Goal: Task Accomplishment & Management: Use online tool/utility

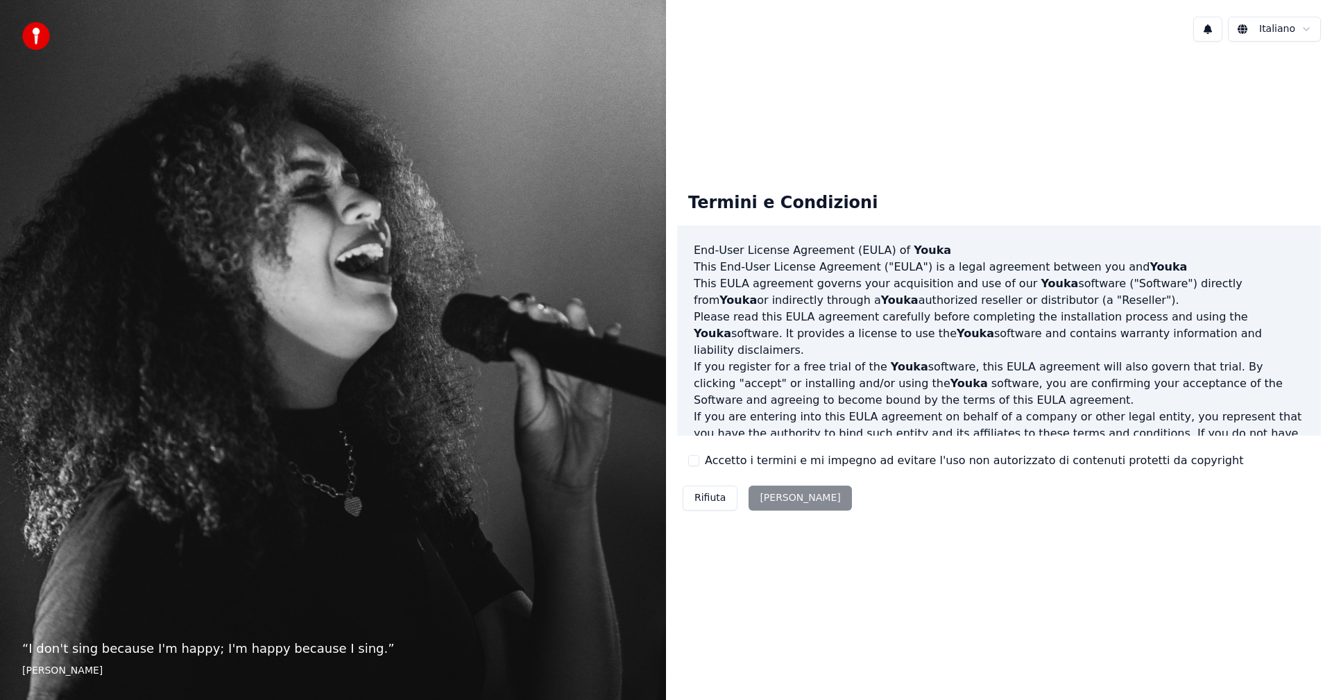
click at [695, 460] on button "Accetto i termini e mi impegno ad evitare l'uso non autorizzato di contenuti pr…" at bounding box center [693, 460] width 11 height 11
click at [776, 499] on button "[PERSON_NAME]" at bounding box center [800, 498] width 103 height 25
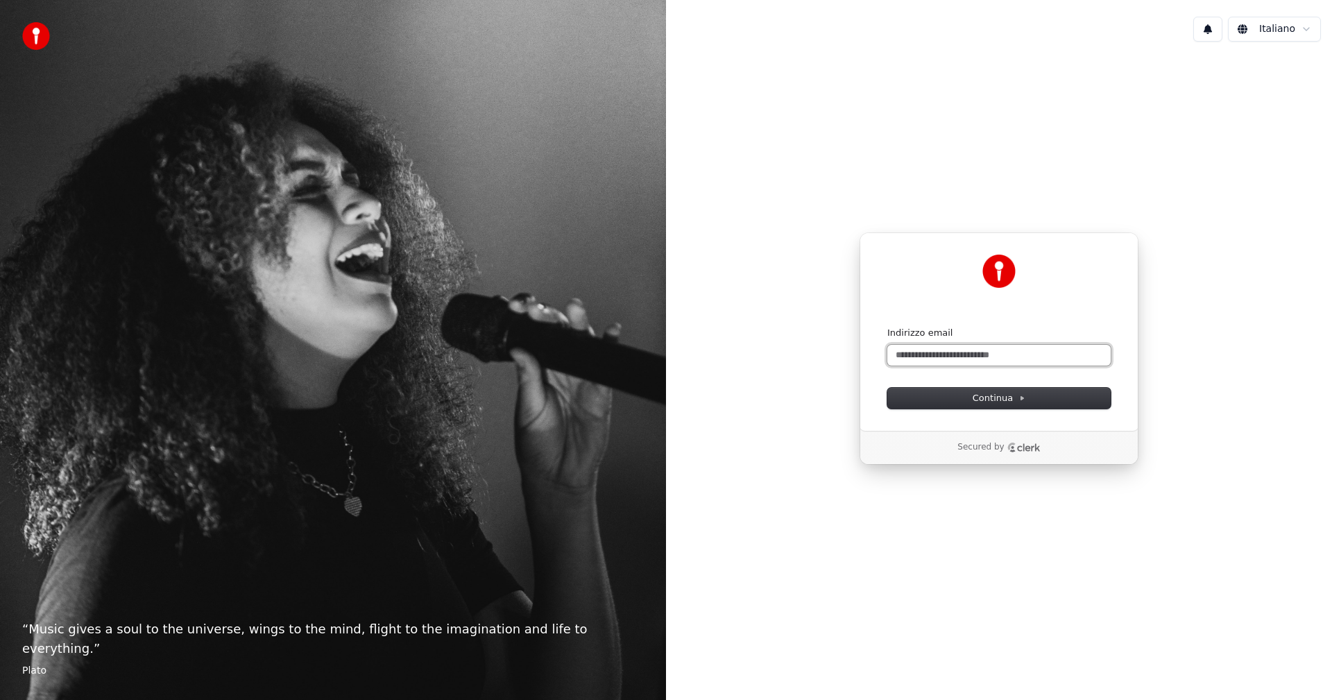
click at [939, 356] on input "Indirizzo email" at bounding box center [998, 355] width 223 height 21
click at [41, 41] on img at bounding box center [36, 36] width 28 height 28
click at [1011, 364] on input "Indirizzo email" at bounding box center [998, 355] width 223 height 21
click at [1023, 393] on span "Continua" at bounding box center [999, 398] width 53 height 12
type input "**********"
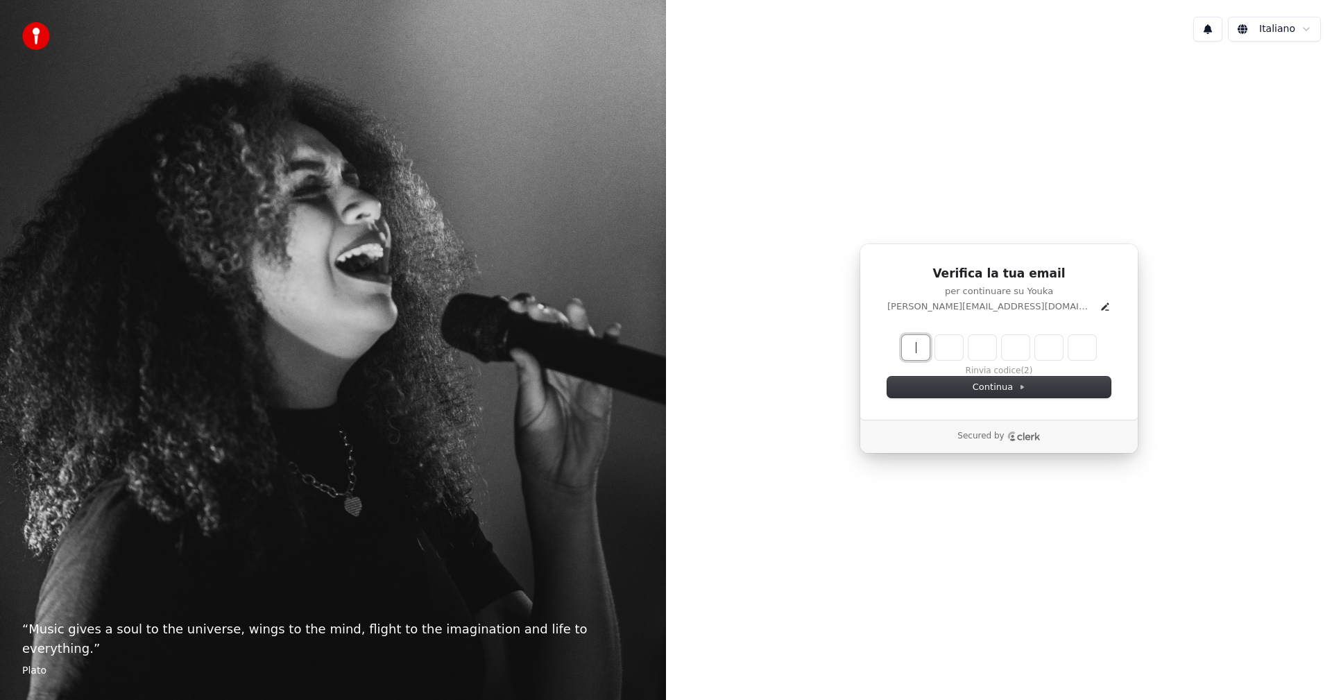
paste input "******"
type input "******"
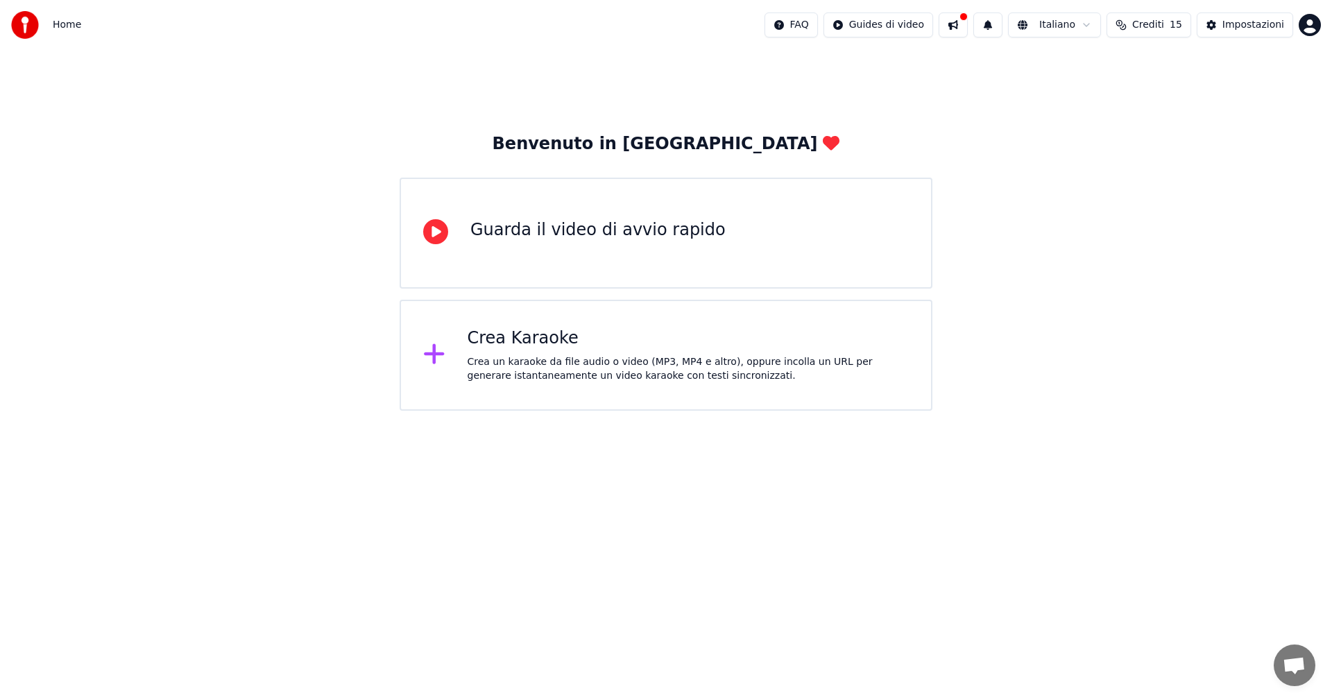
click at [577, 351] on div "Crea Karaoke Crea un karaoke da file audio o video (MP3, MP4 e altro), oppure i…" at bounding box center [689, 355] width 442 height 56
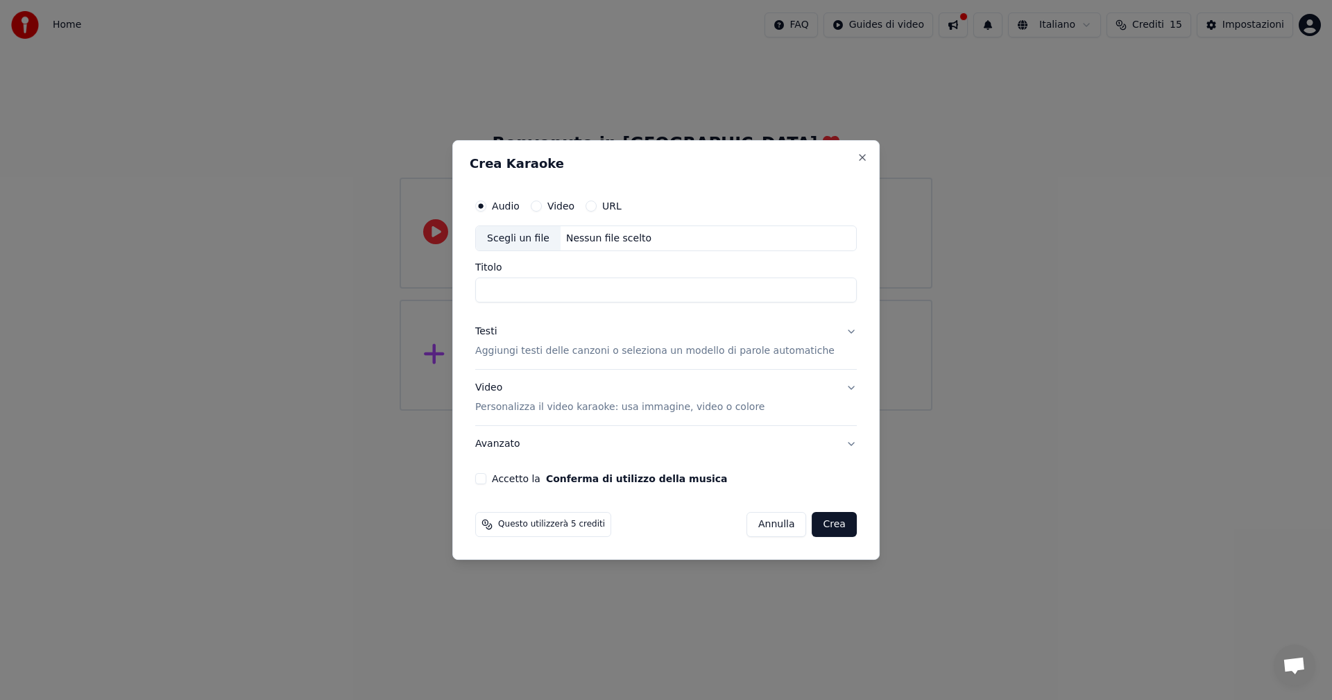
click at [536, 237] on div "Scegli un file" at bounding box center [518, 238] width 85 height 25
type input "**********"
click at [624, 350] on p "Aggiungi testi delle canzoni o seleziona un modello di parole automatiche" at bounding box center [654, 352] width 359 height 14
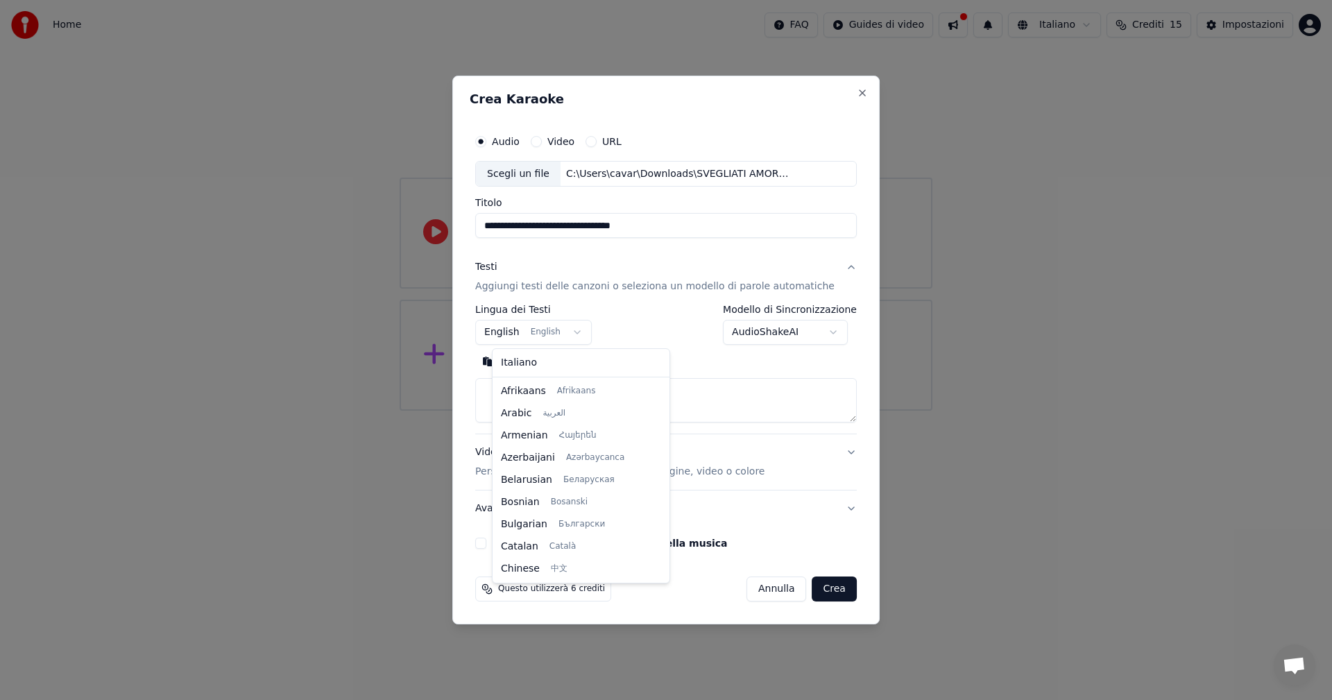
click at [525, 339] on body "**********" at bounding box center [666, 205] width 1332 height 411
select select "**"
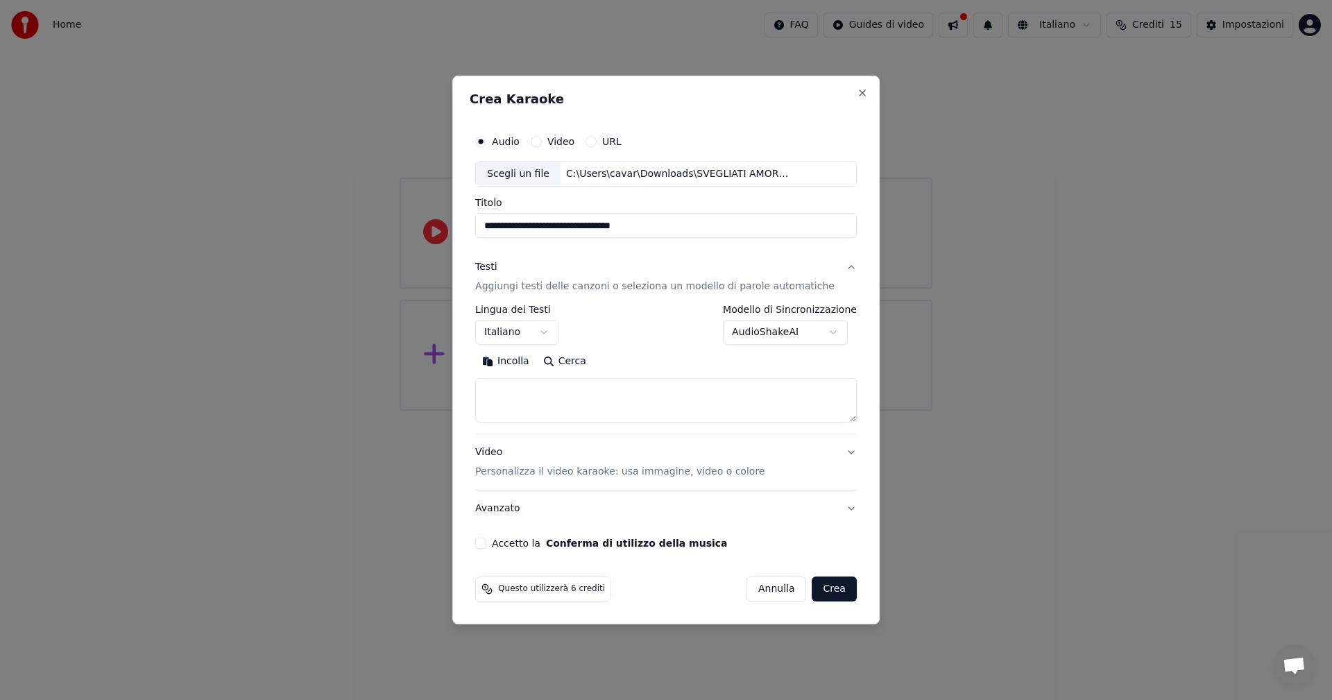
click at [531, 398] on textarea at bounding box center [666, 401] width 382 height 44
type textarea "**********"
click at [486, 543] on button "Accetto la Conferma di utilizzo della musica" at bounding box center [480, 543] width 11 height 11
click at [827, 587] on button "Crea" at bounding box center [834, 589] width 44 height 25
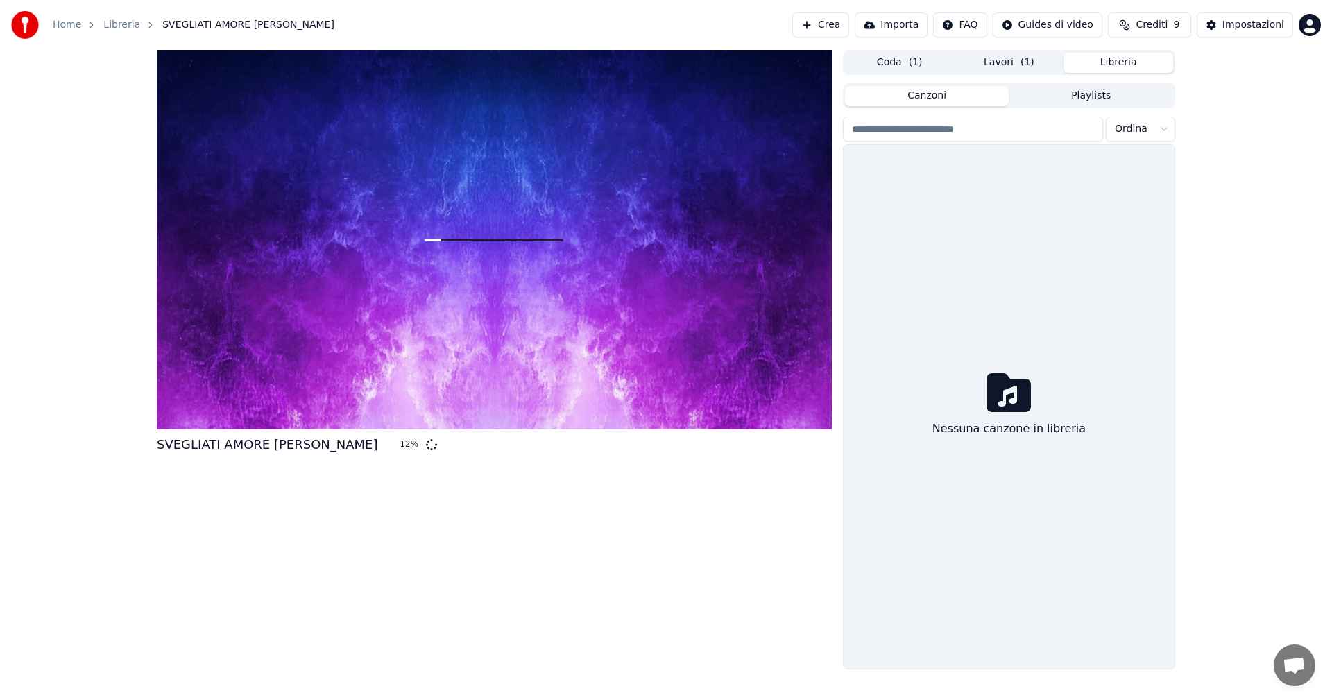
click at [1121, 60] on button "Libreria" at bounding box center [1119, 63] width 110 height 20
click at [1027, 65] on span "( 1 )" at bounding box center [1028, 63] width 14 height 14
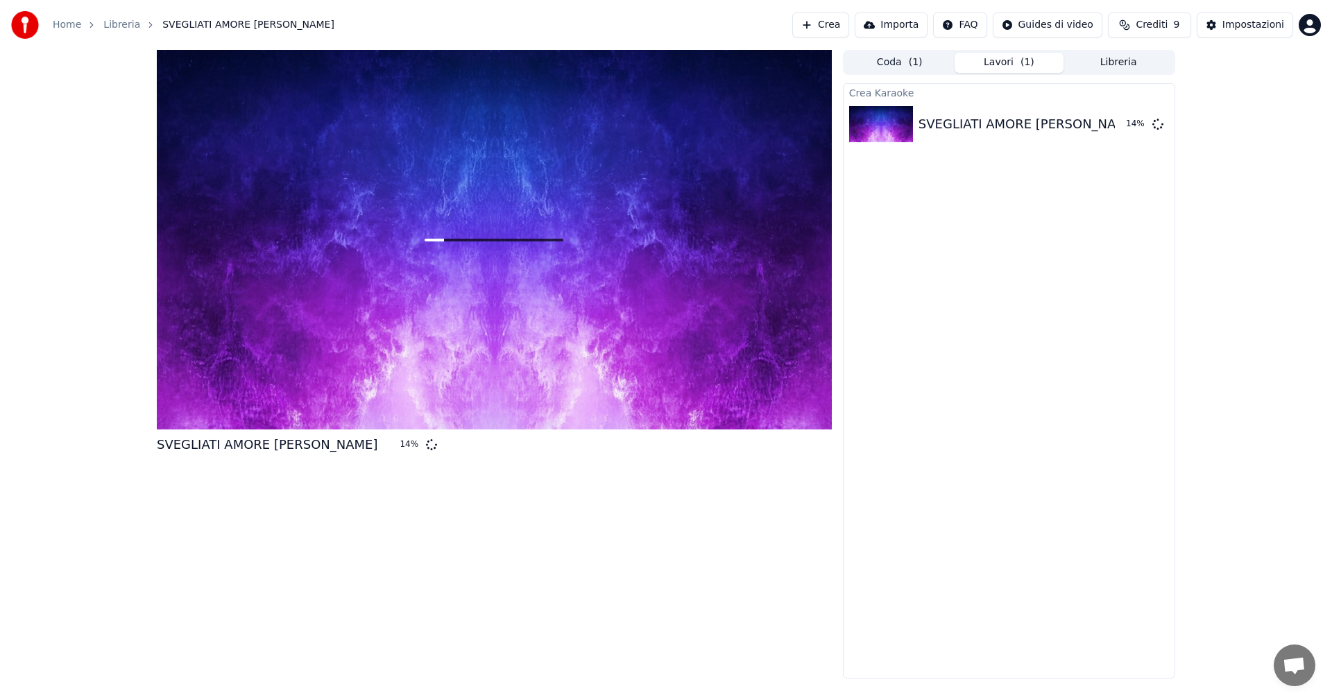
click at [662, 83] on div at bounding box center [494, 240] width 675 height 380
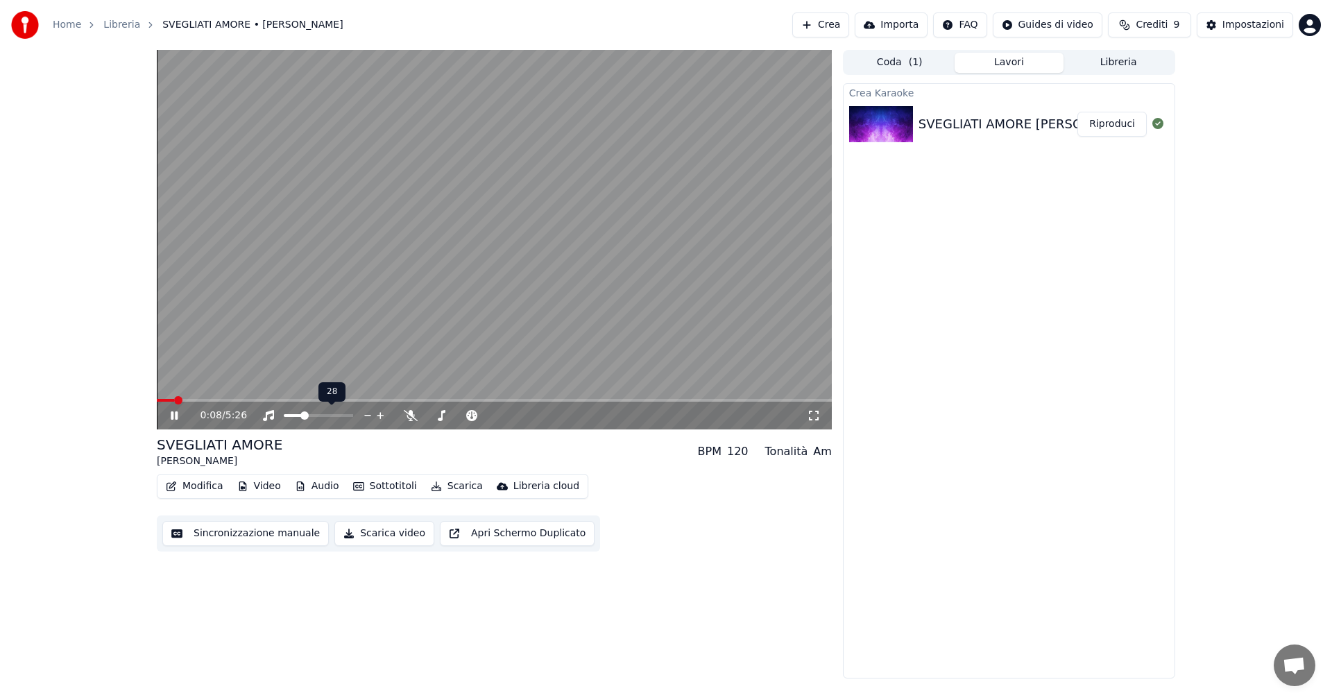
click at [303, 414] on span at bounding box center [293, 415] width 19 height 3
click at [296, 416] on span at bounding box center [290, 415] width 12 height 3
click at [291, 420] on span at bounding box center [293, 415] width 8 height 8
click at [290, 419] on span at bounding box center [293, 415] width 8 height 8
click at [288, 418] on span at bounding box center [292, 415] width 8 height 8
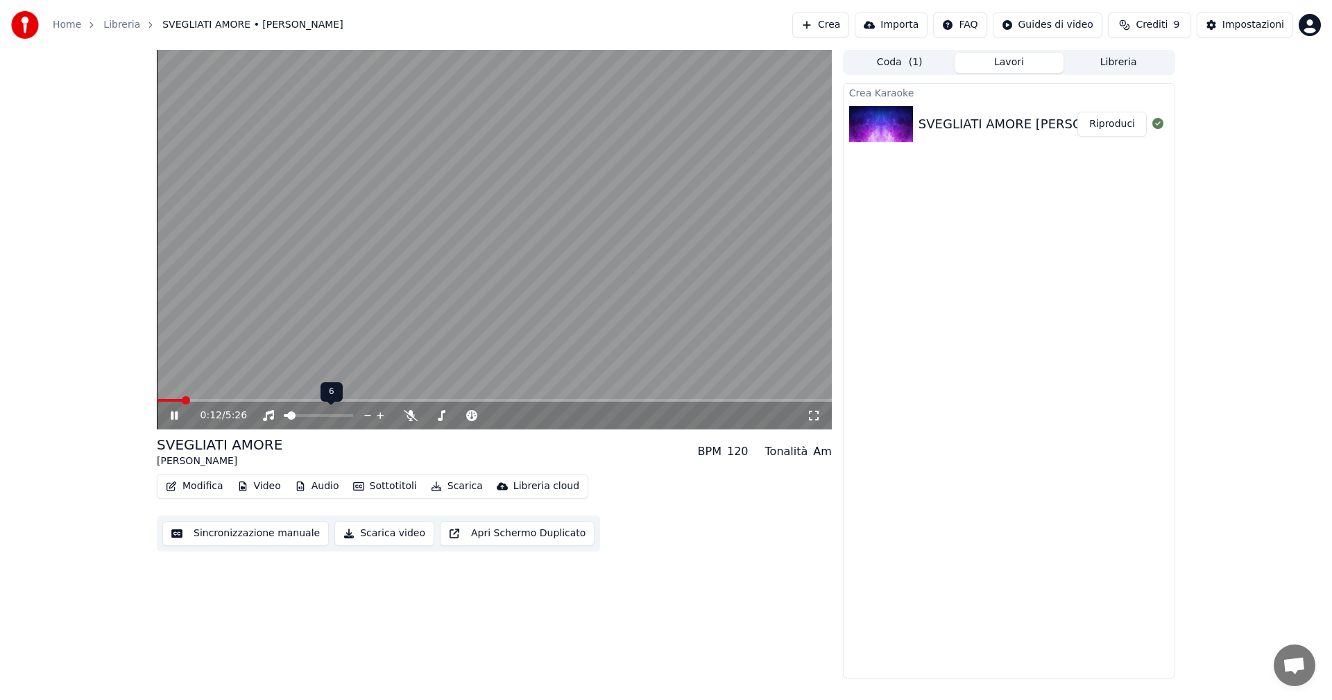
click at [290, 414] on span at bounding box center [291, 415] width 8 height 8
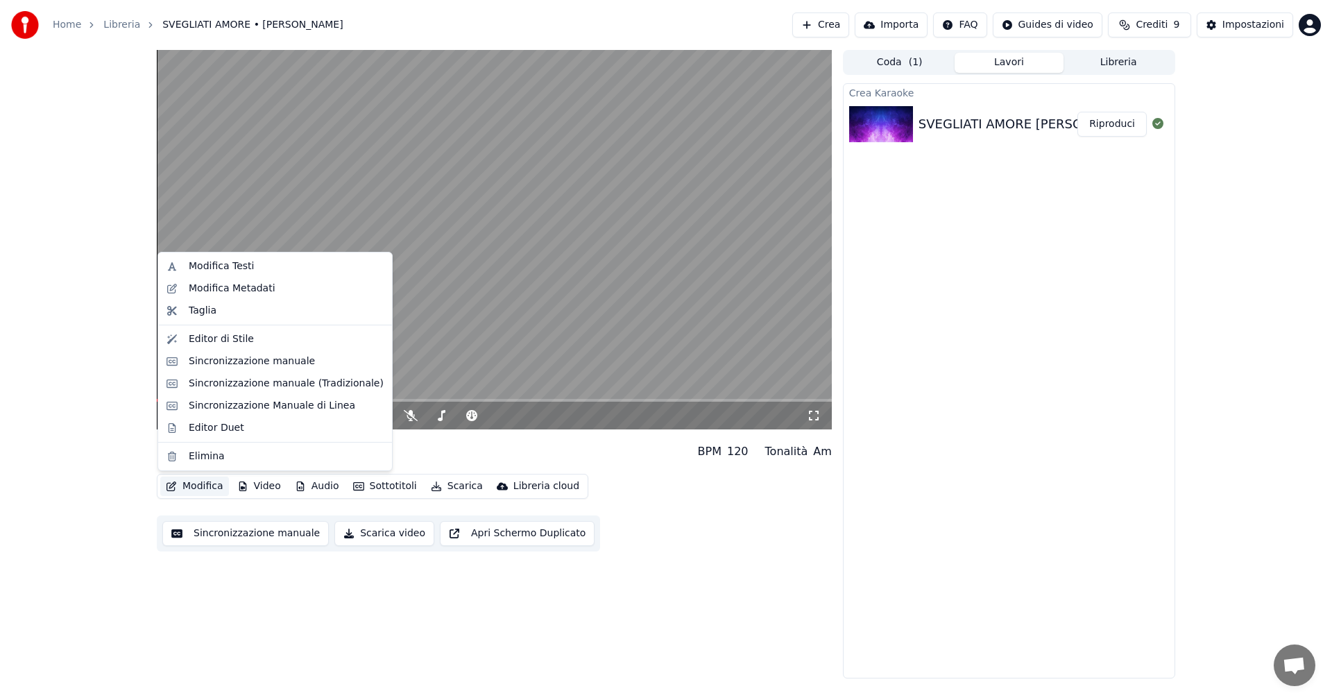
click at [214, 486] on button "Modifica" at bounding box center [194, 486] width 69 height 19
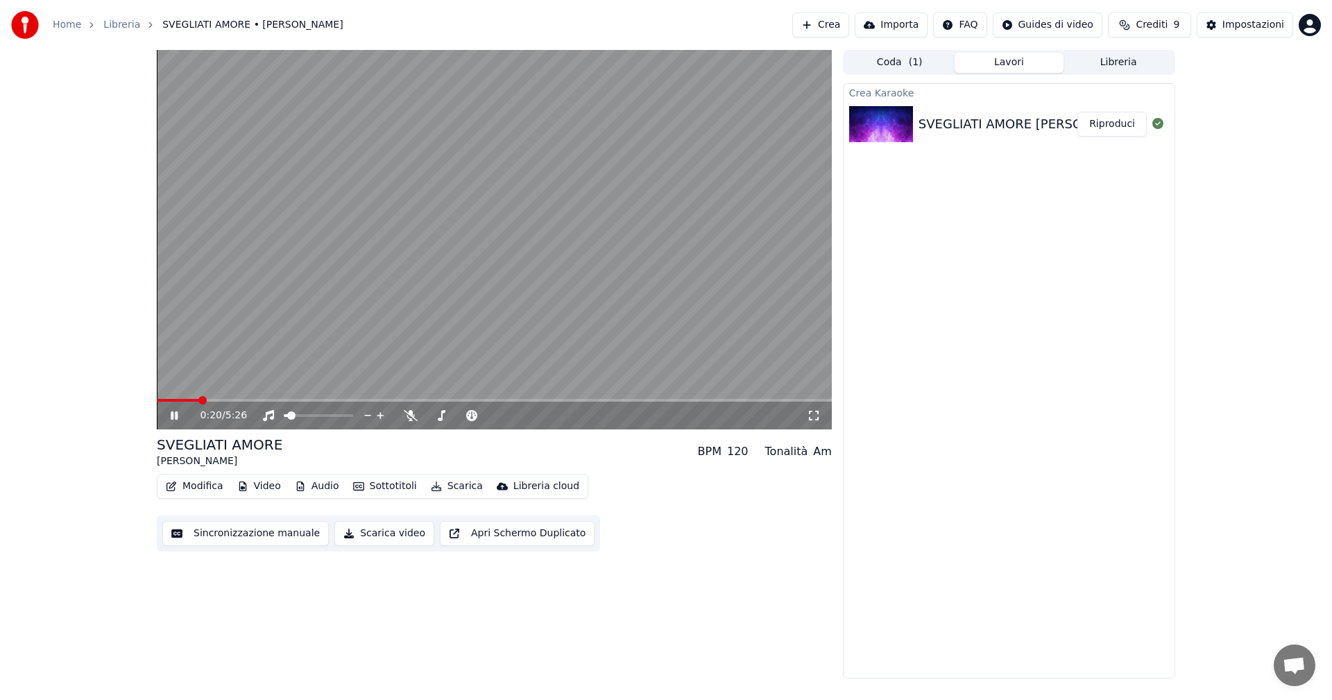
click at [506, 242] on video at bounding box center [494, 240] width 675 height 380
click at [510, 239] on video at bounding box center [494, 240] width 675 height 380
click at [288, 420] on span at bounding box center [291, 415] width 8 height 8
click at [287, 418] on span at bounding box center [291, 415] width 8 height 8
click at [214, 484] on button "Modifica" at bounding box center [194, 486] width 69 height 19
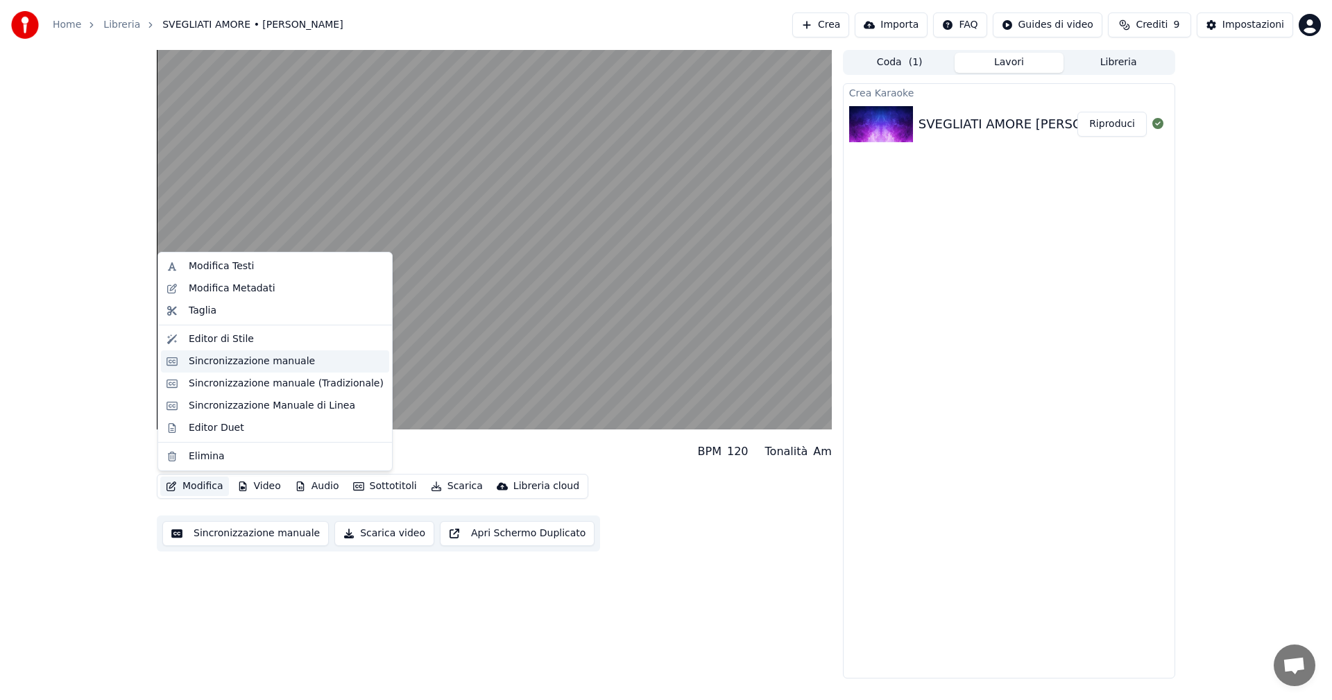
click at [240, 367] on div "Sincronizzazione manuale" at bounding box center [252, 362] width 126 height 14
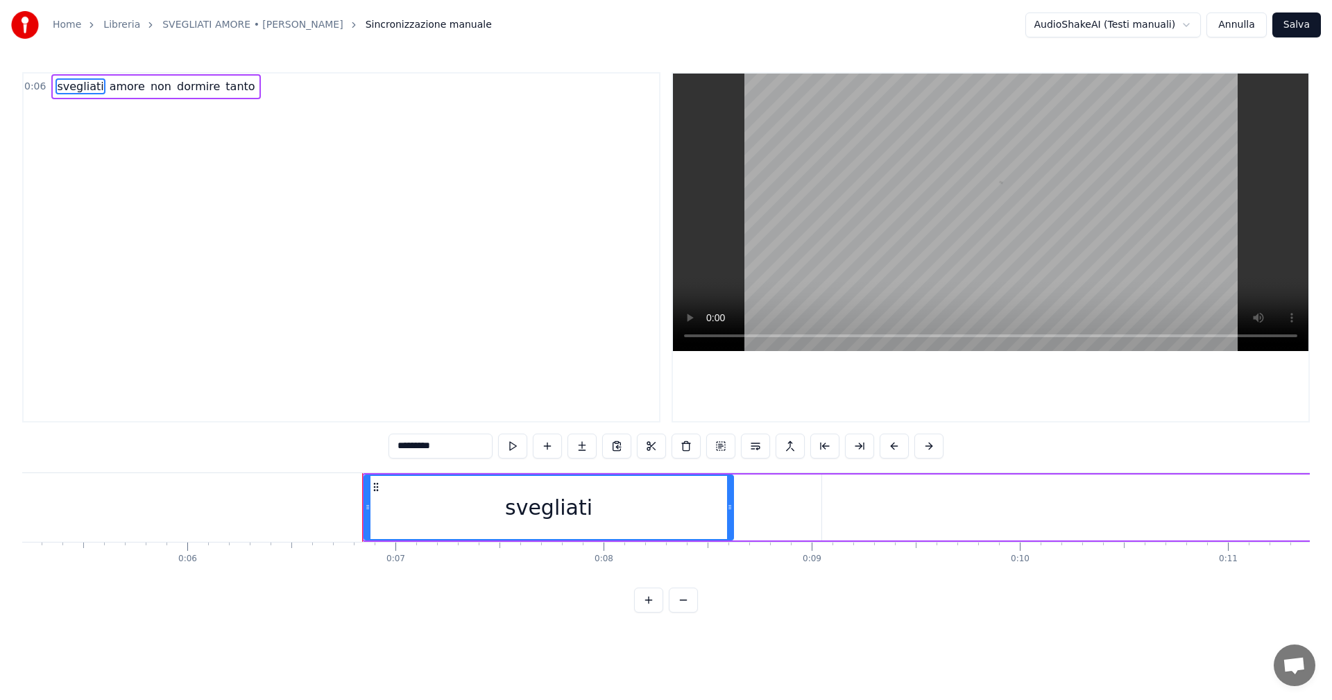
scroll to position [0, 1354]
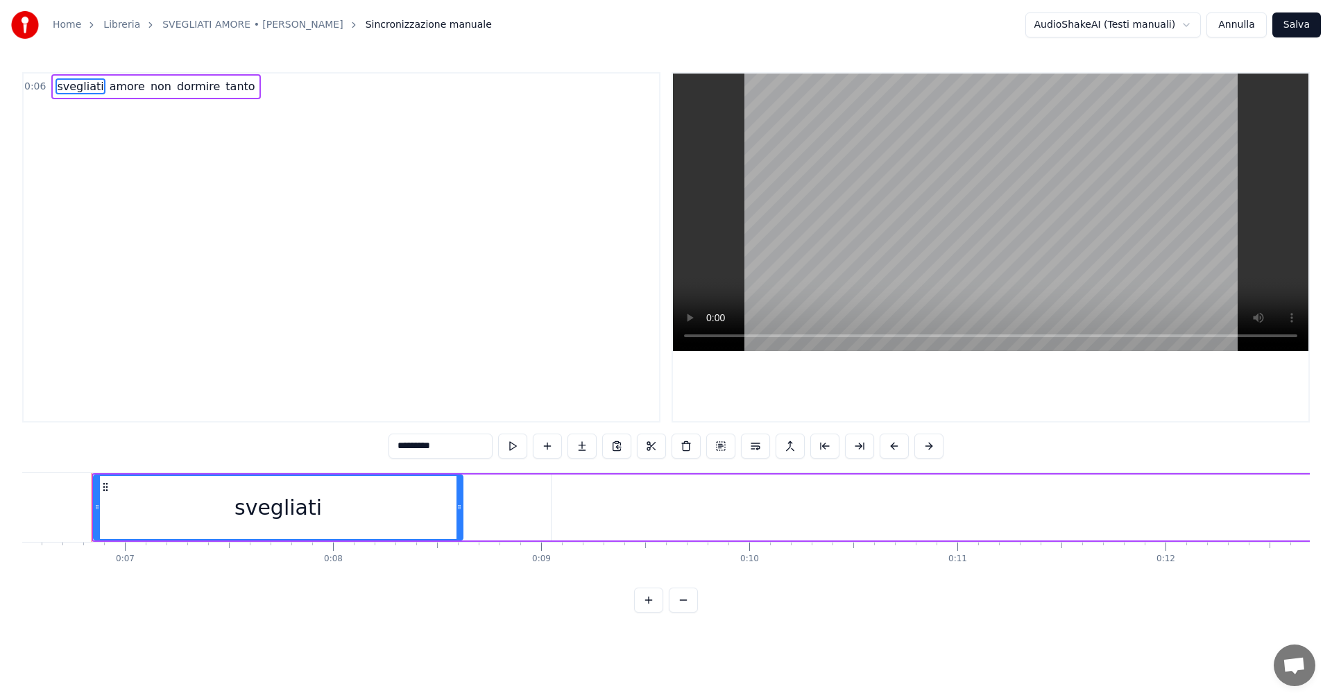
drag, startPoint x: 446, startPoint y: 513, endPoint x: 494, endPoint y: 510, distance: 48.0
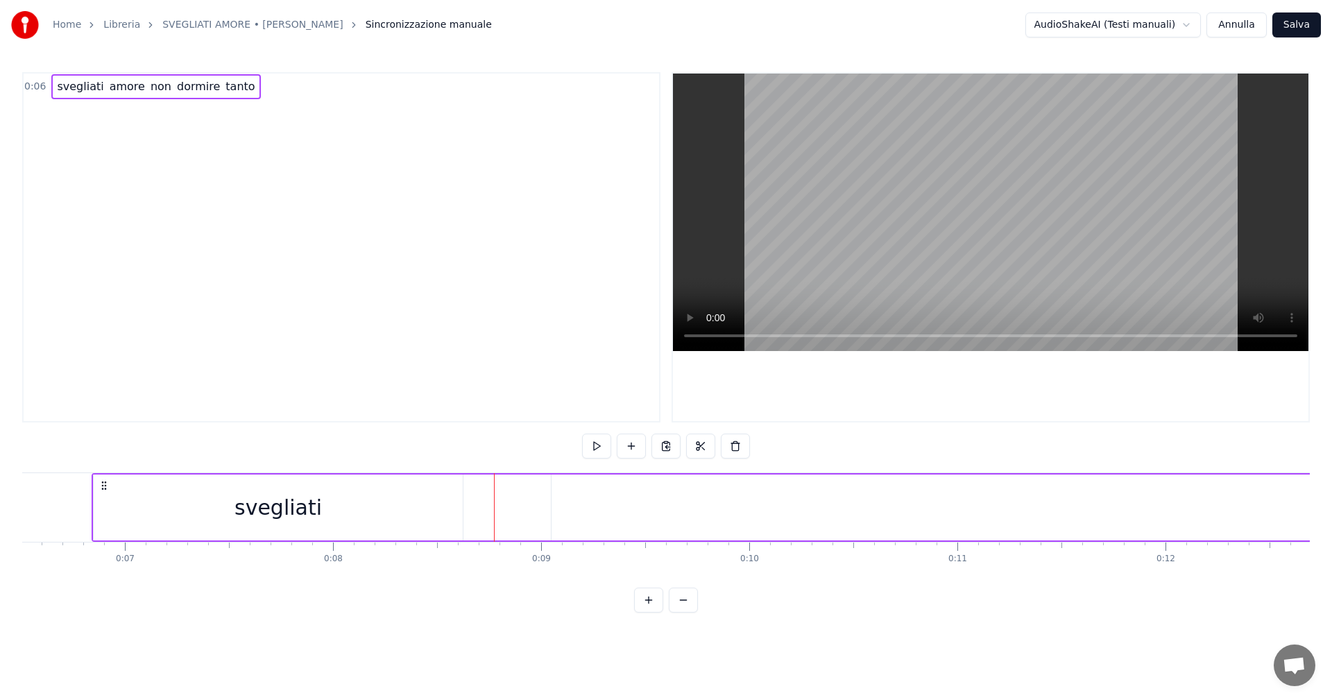
click at [149, 90] on span "non" at bounding box center [161, 86] width 24 height 16
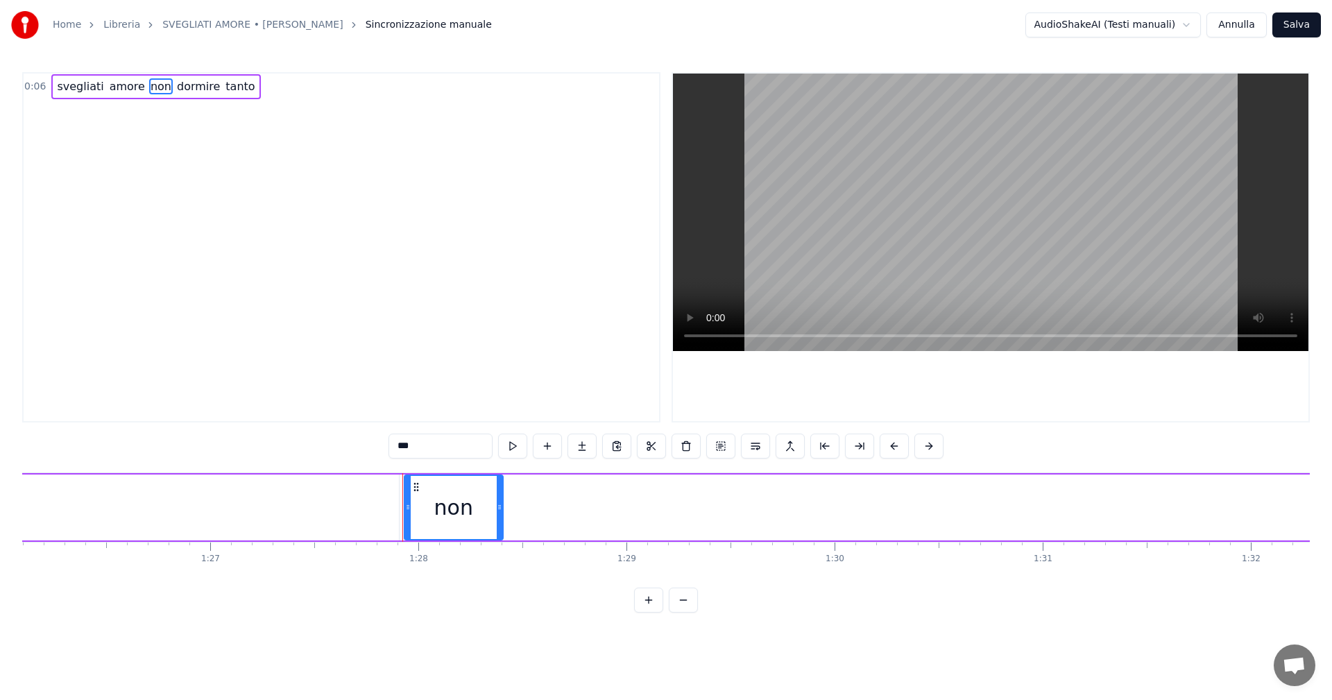
click at [177, 89] on span "dormire" at bounding box center [199, 86] width 46 height 16
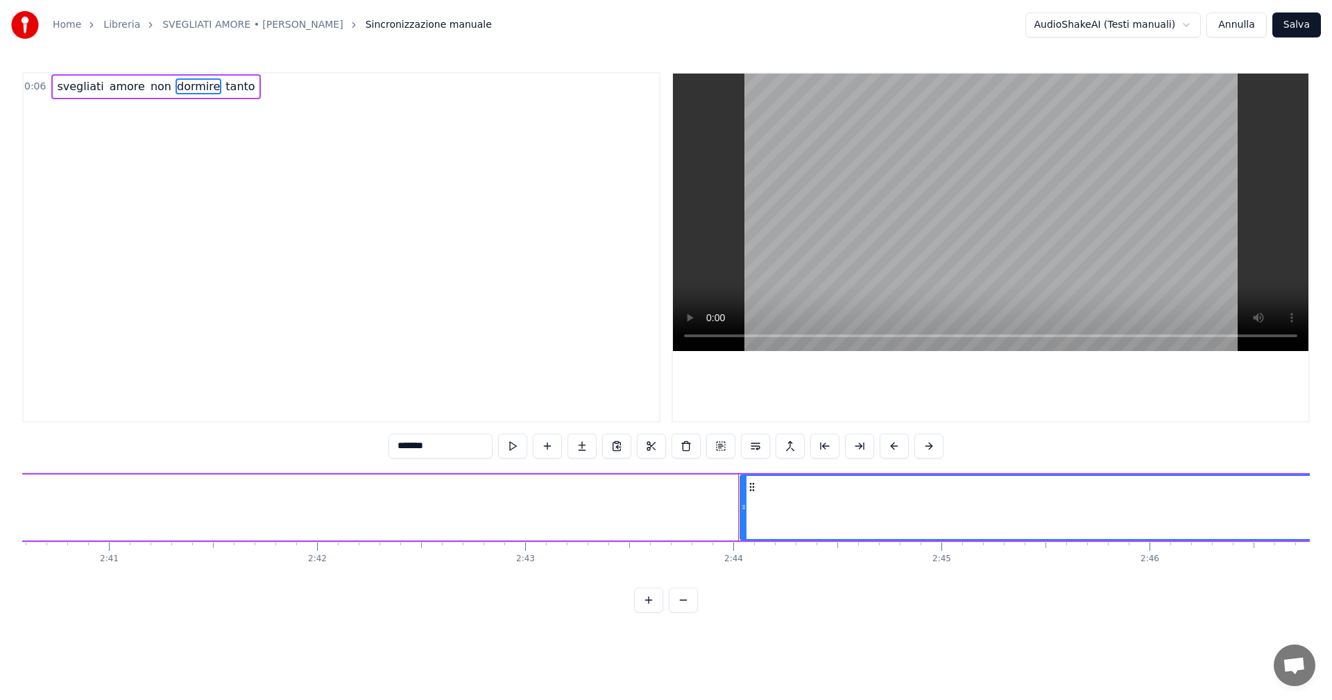
scroll to position [0, 34072]
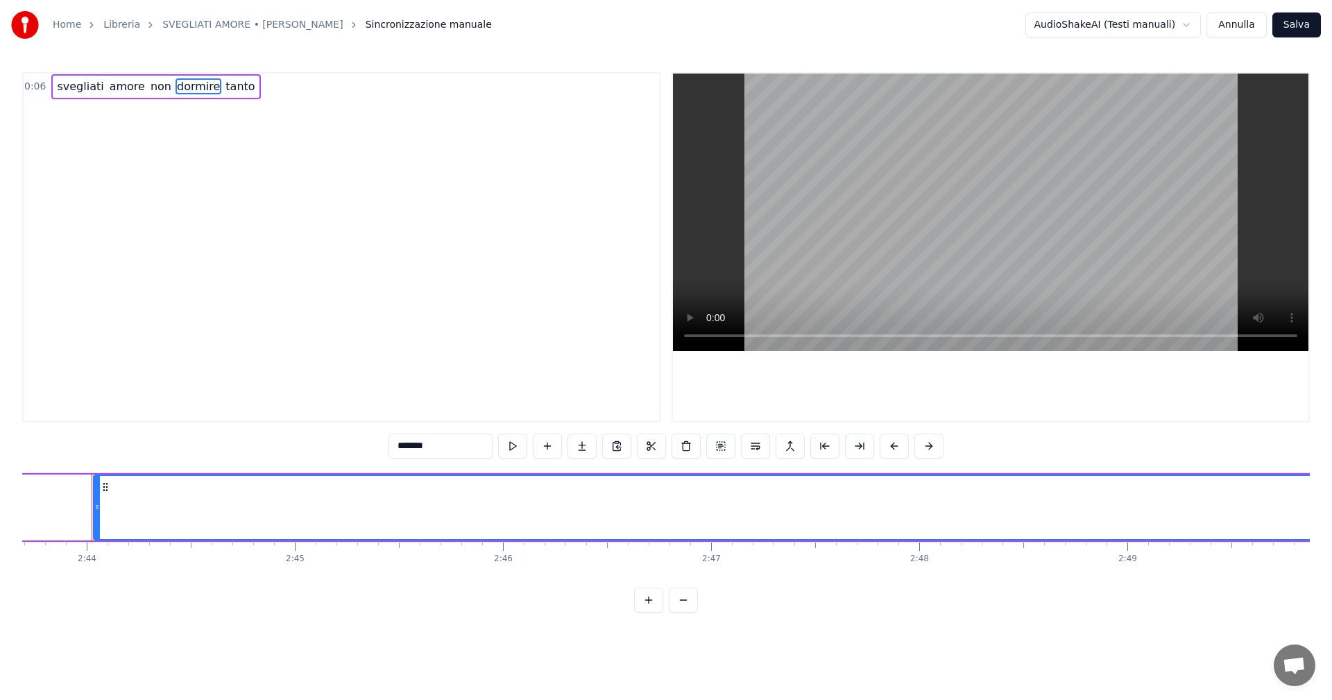
click at [224, 89] on span "tanto" at bounding box center [240, 86] width 32 height 16
type input "*****"
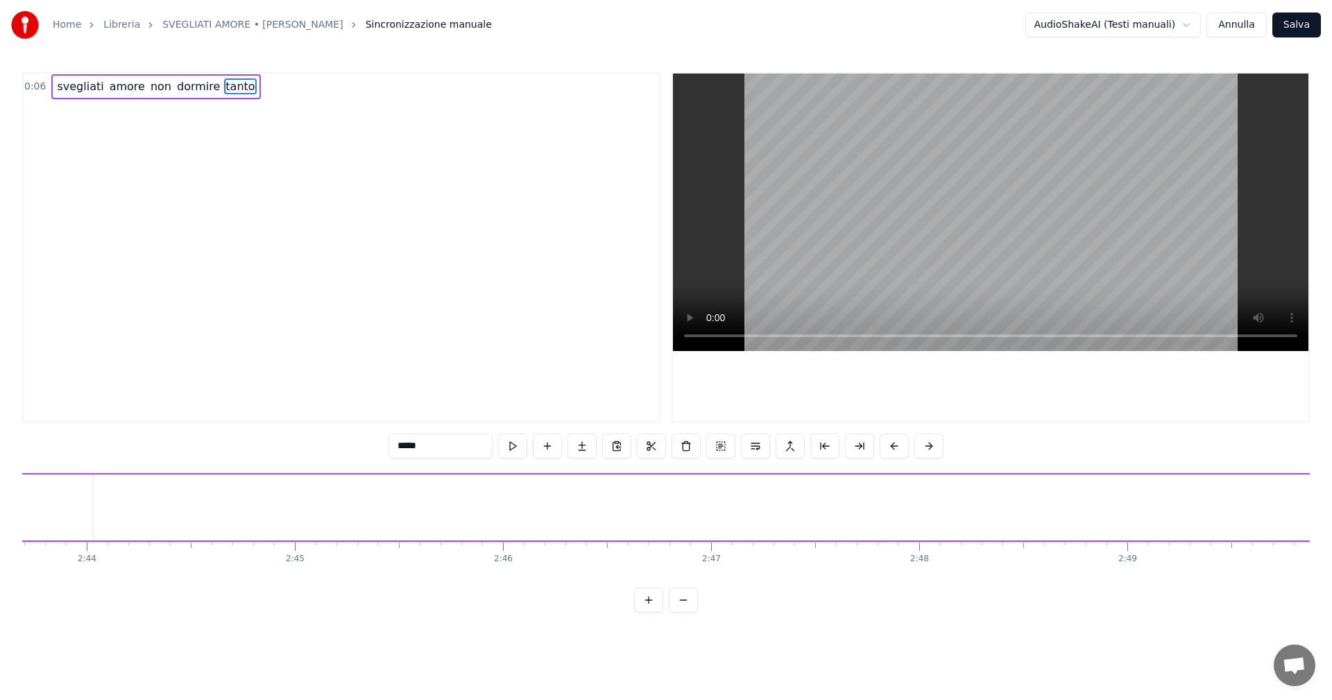
click at [326, 115] on div "0:06 svegliati amore non dormire tanto" at bounding box center [341, 247] width 638 height 350
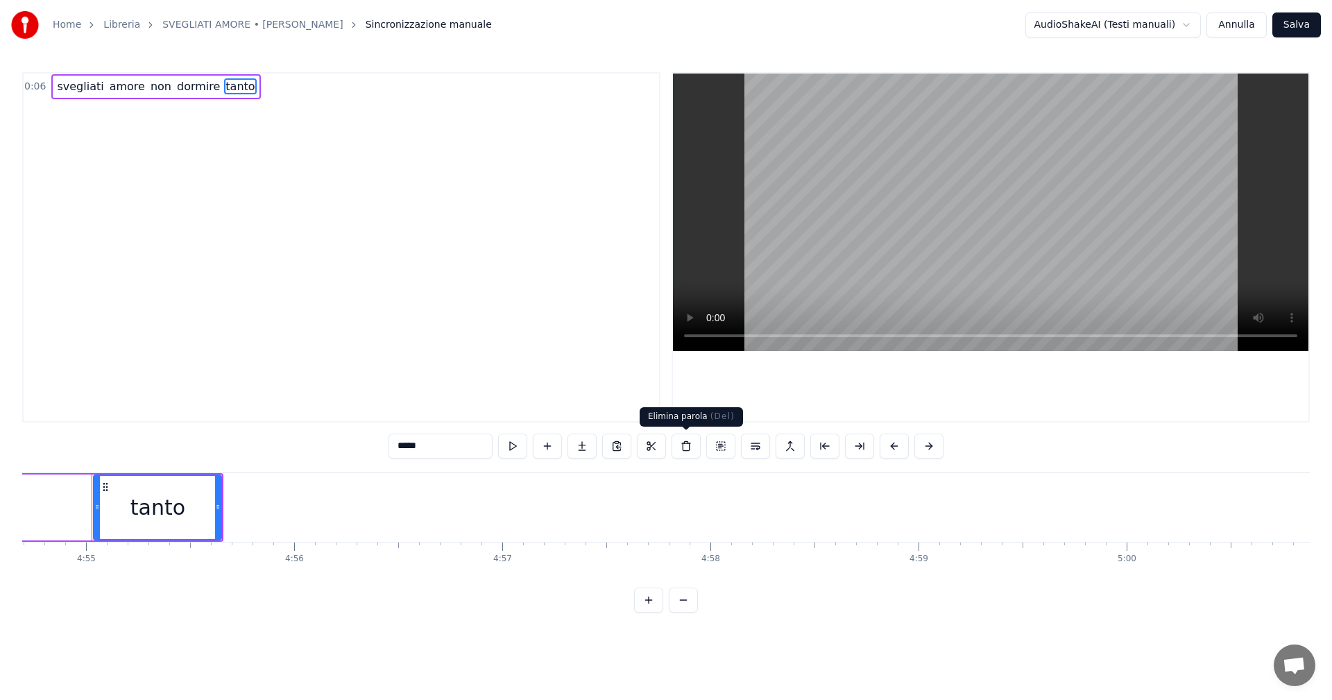
click at [690, 452] on button at bounding box center [686, 446] width 29 height 25
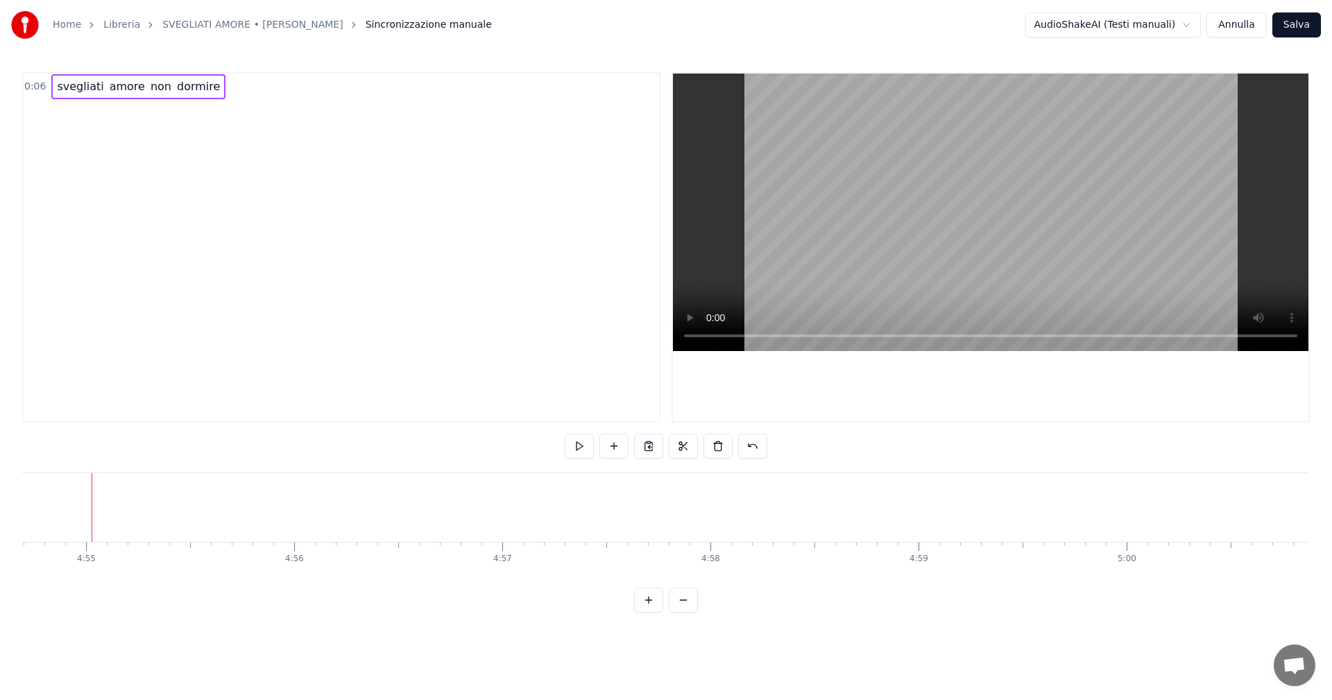
click at [690, 452] on button at bounding box center [683, 446] width 29 height 25
click at [176, 79] on span "dormire" at bounding box center [199, 86] width 46 height 16
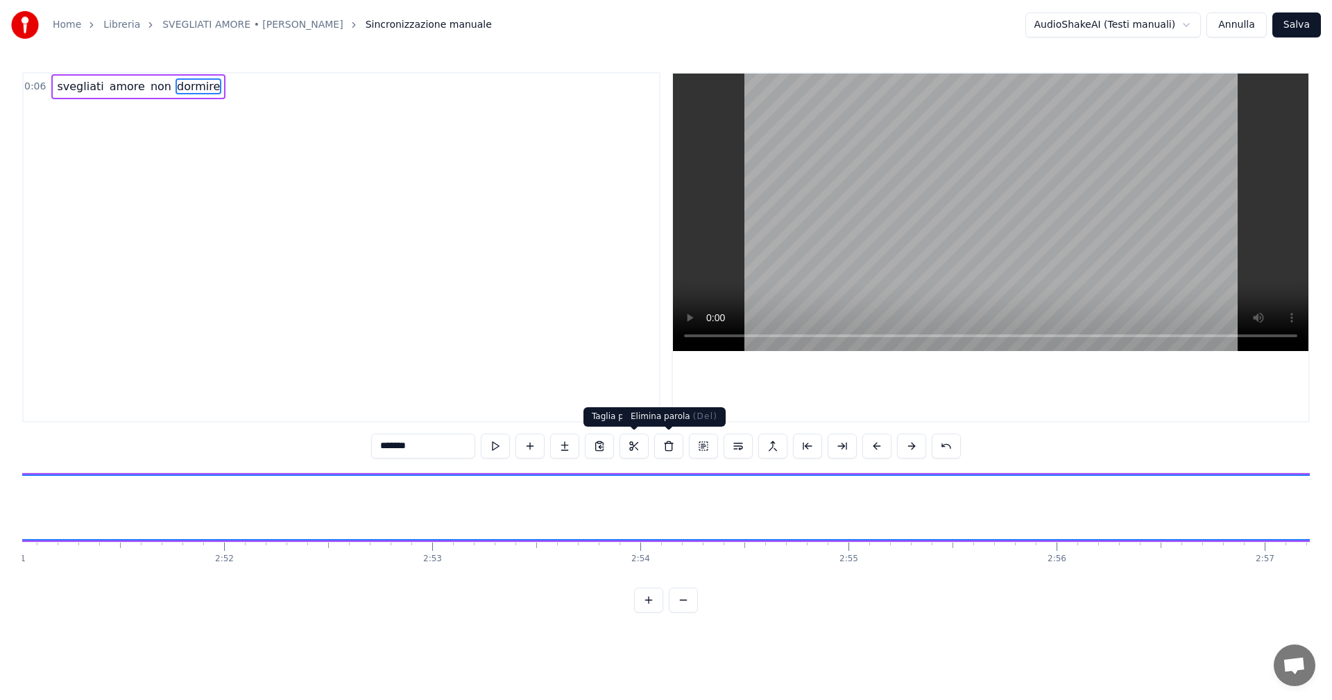
scroll to position [0, 34072]
click at [670, 444] on button at bounding box center [668, 446] width 29 height 25
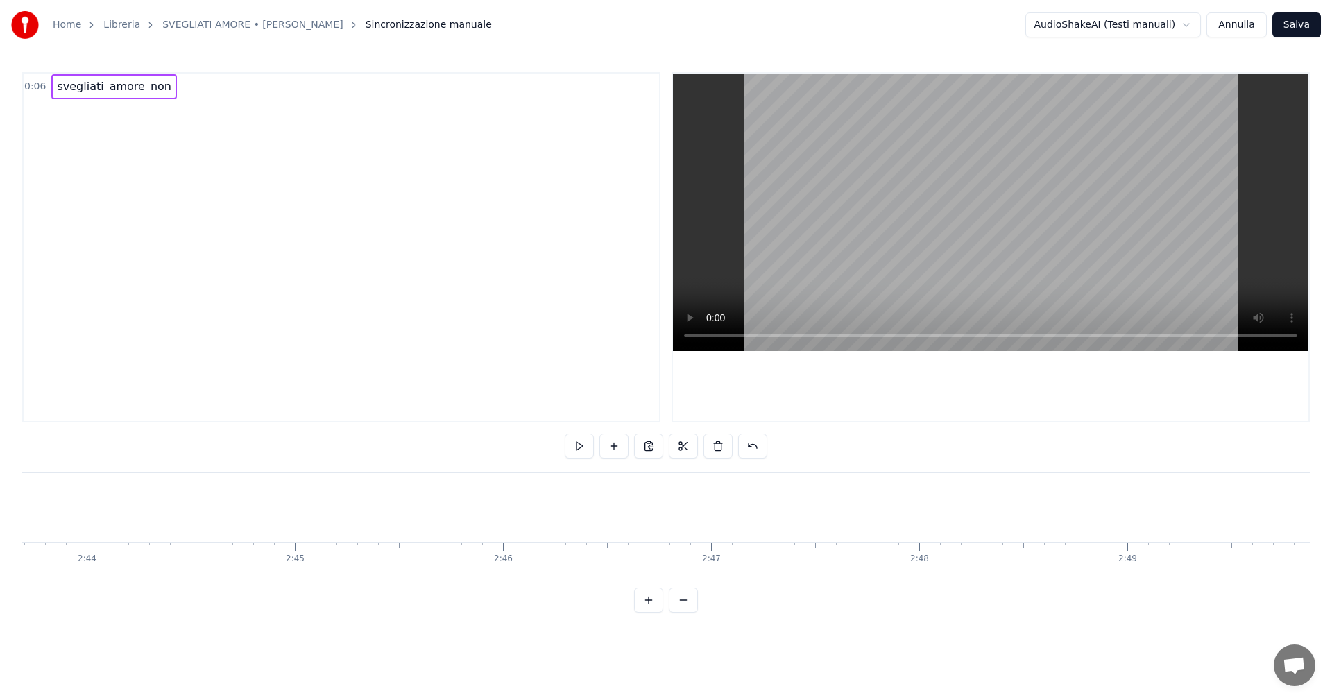
click at [149, 88] on span "non" at bounding box center [161, 86] width 24 height 16
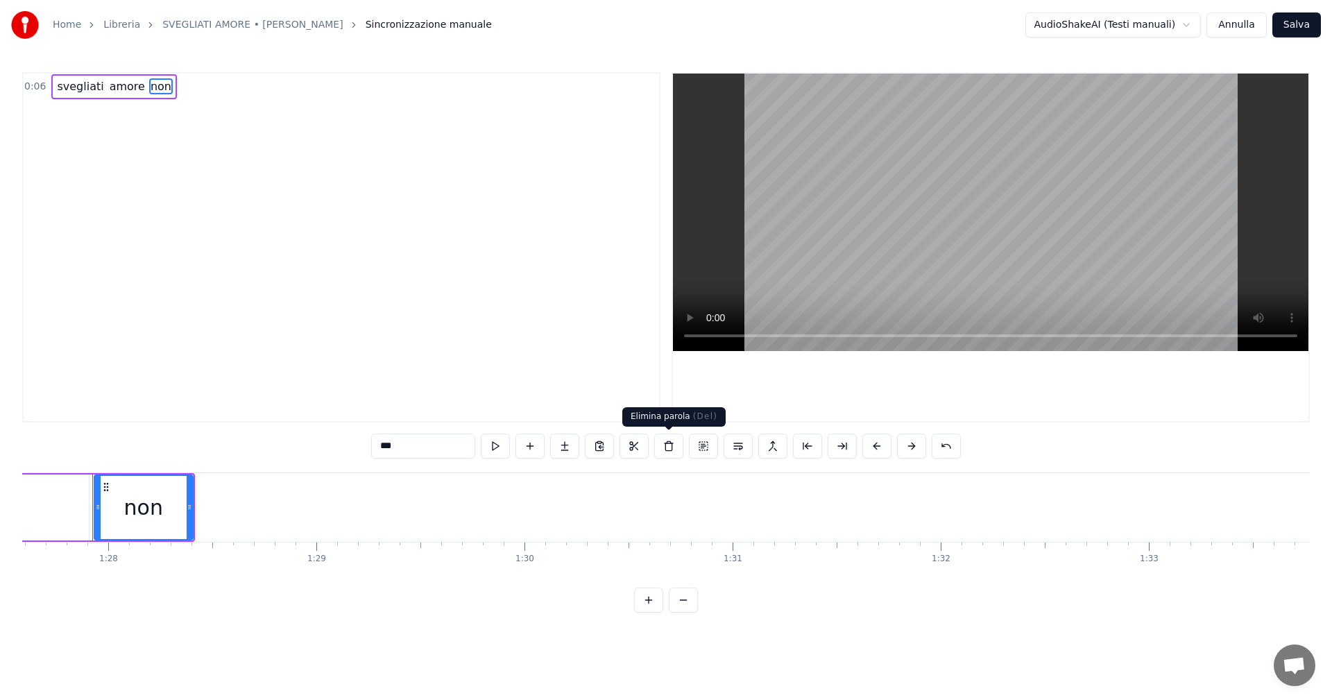
click at [668, 453] on button at bounding box center [668, 446] width 29 height 25
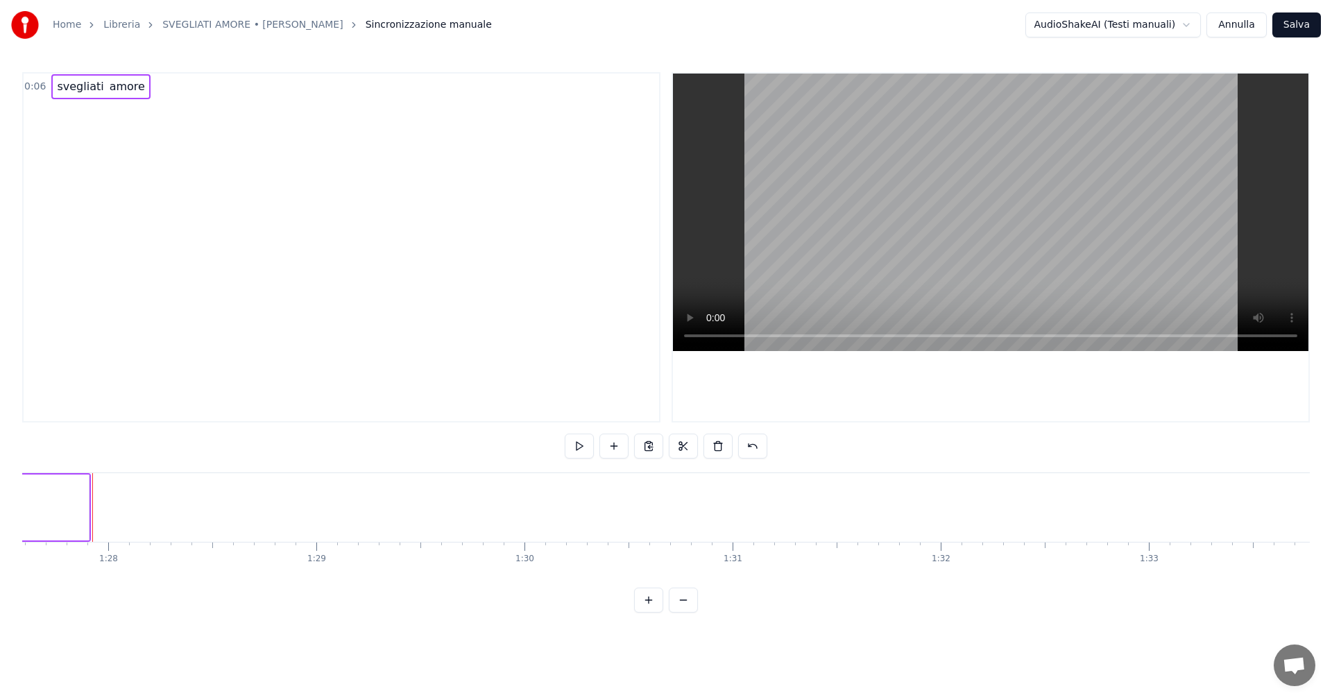
click at [122, 85] on span "amore" at bounding box center [127, 86] width 38 height 16
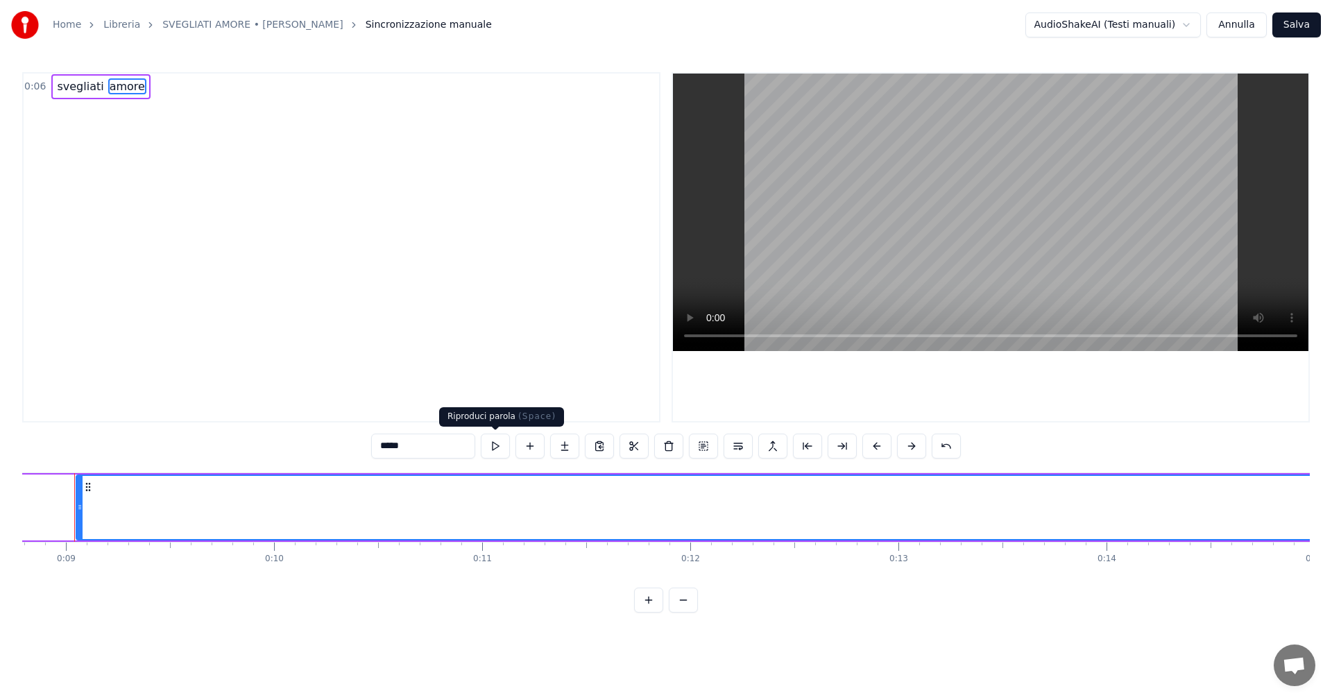
scroll to position [0, 1812]
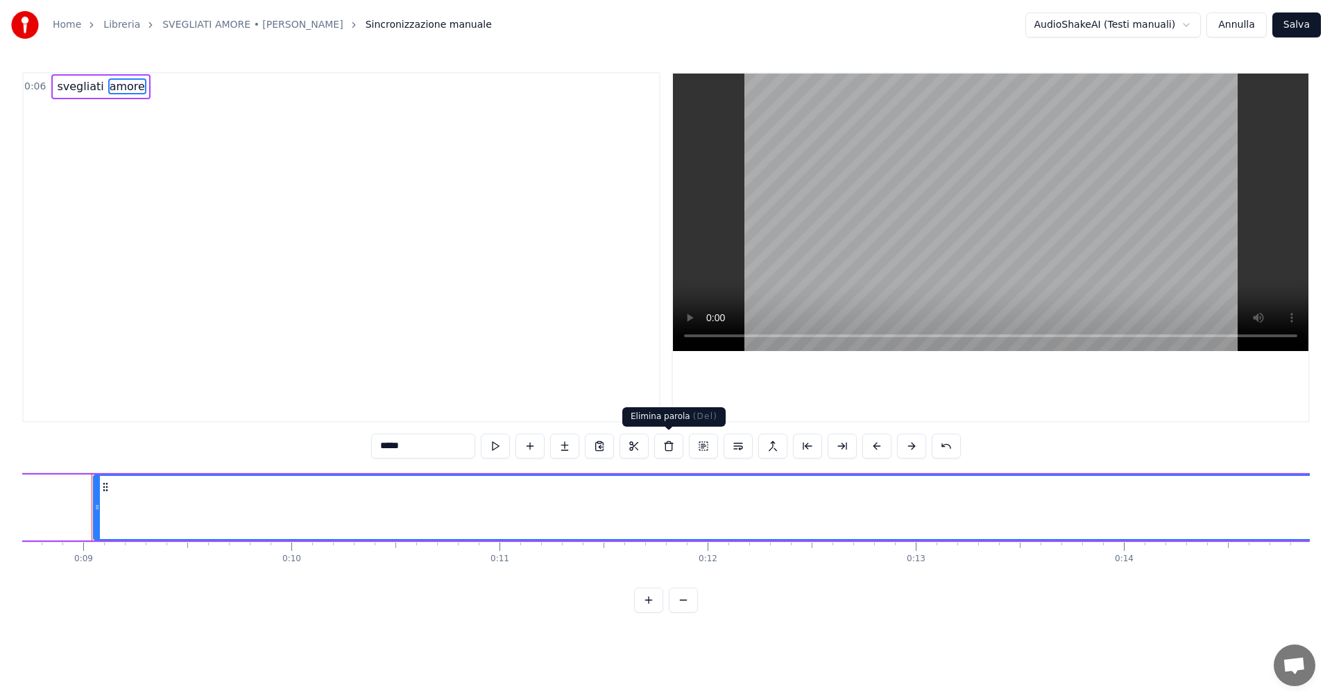
click at [670, 443] on button at bounding box center [668, 446] width 29 height 25
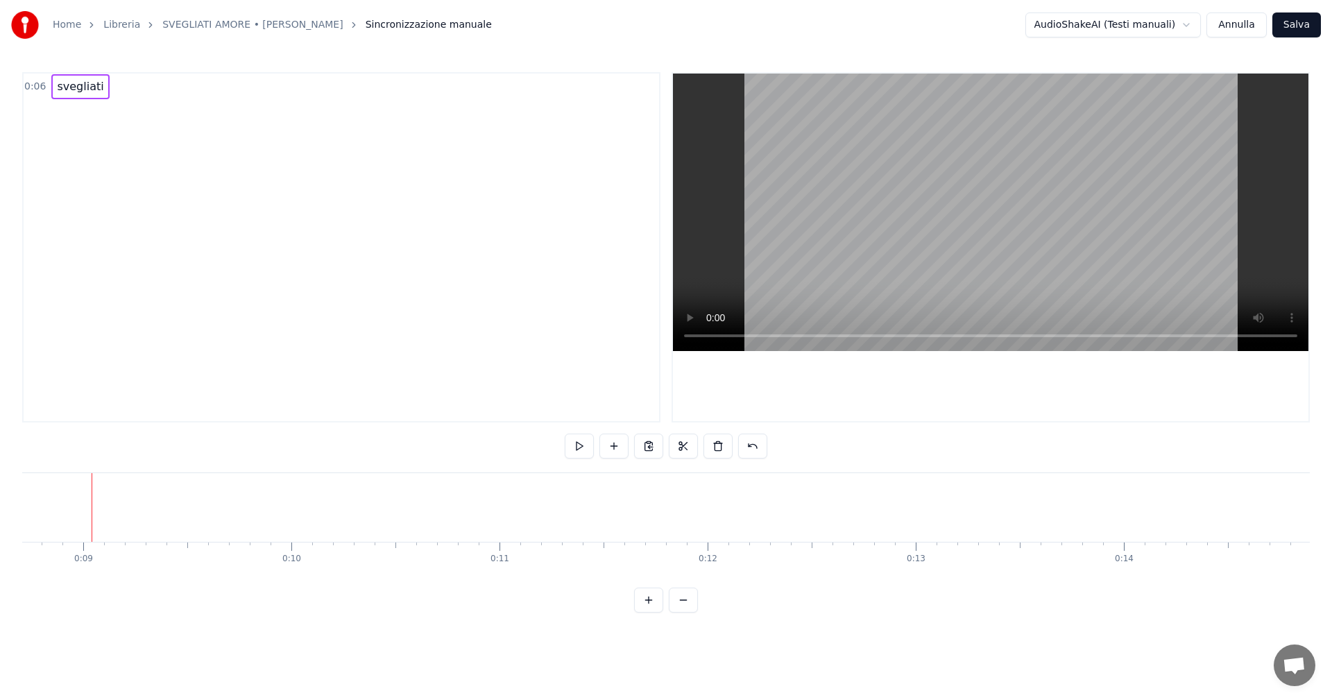
click at [90, 92] on span "svegliati" at bounding box center [80, 86] width 49 height 16
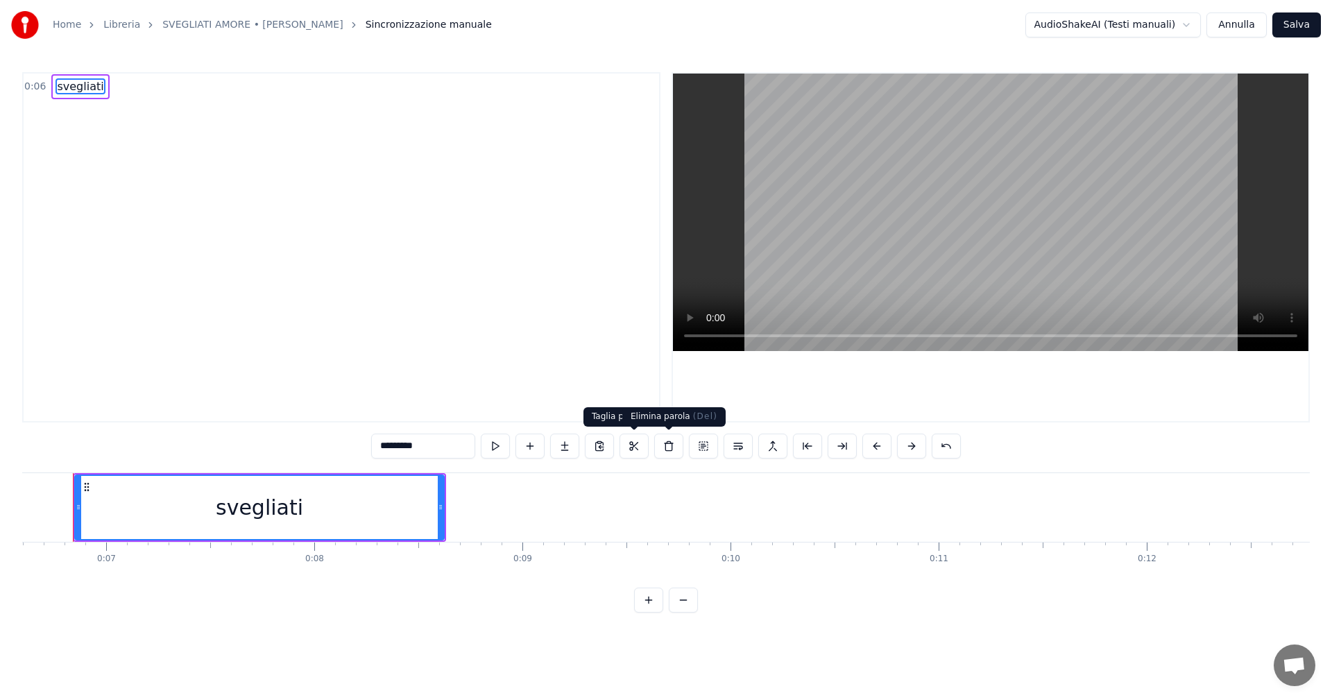
scroll to position [0, 1354]
click at [678, 449] on button at bounding box center [668, 446] width 29 height 25
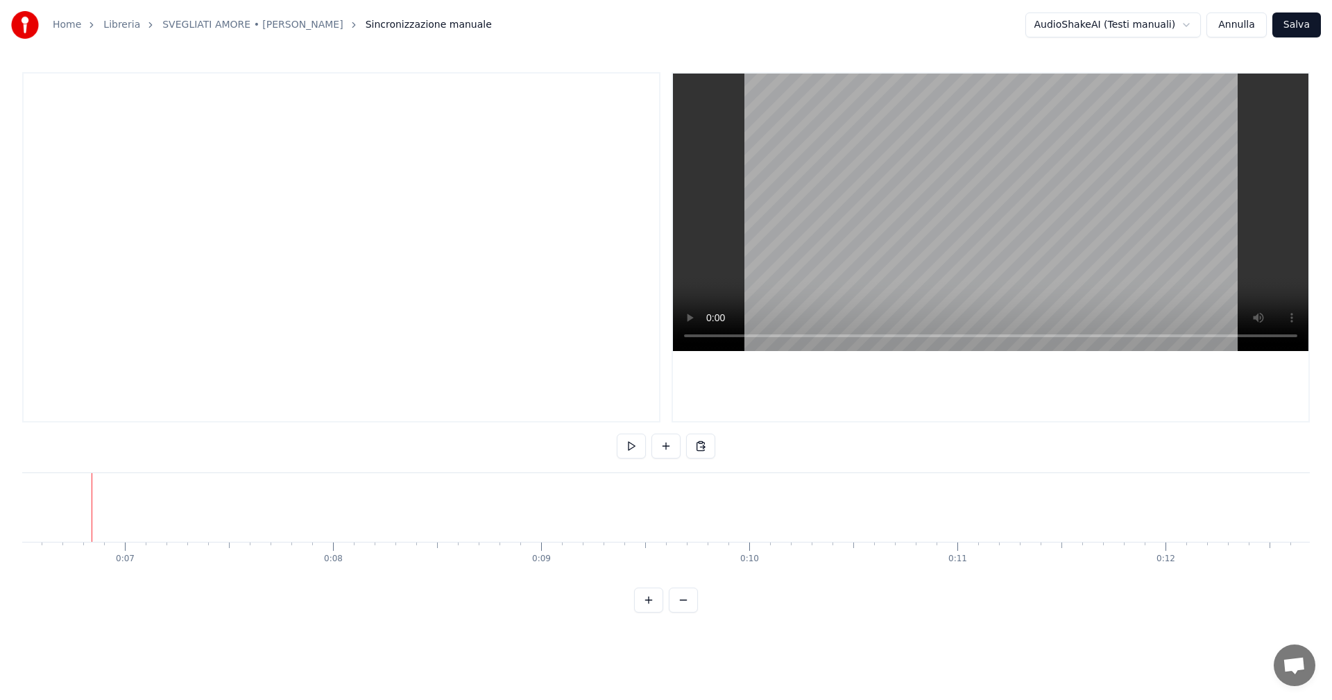
click at [995, 201] on video at bounding box center [991, 213] width 636 height 278
click at [1093, 188] on video at bounding box center [991, 213] width 636 height 278
click at [33, 21] on img at bounding box center [25, 25] width 28 height 28
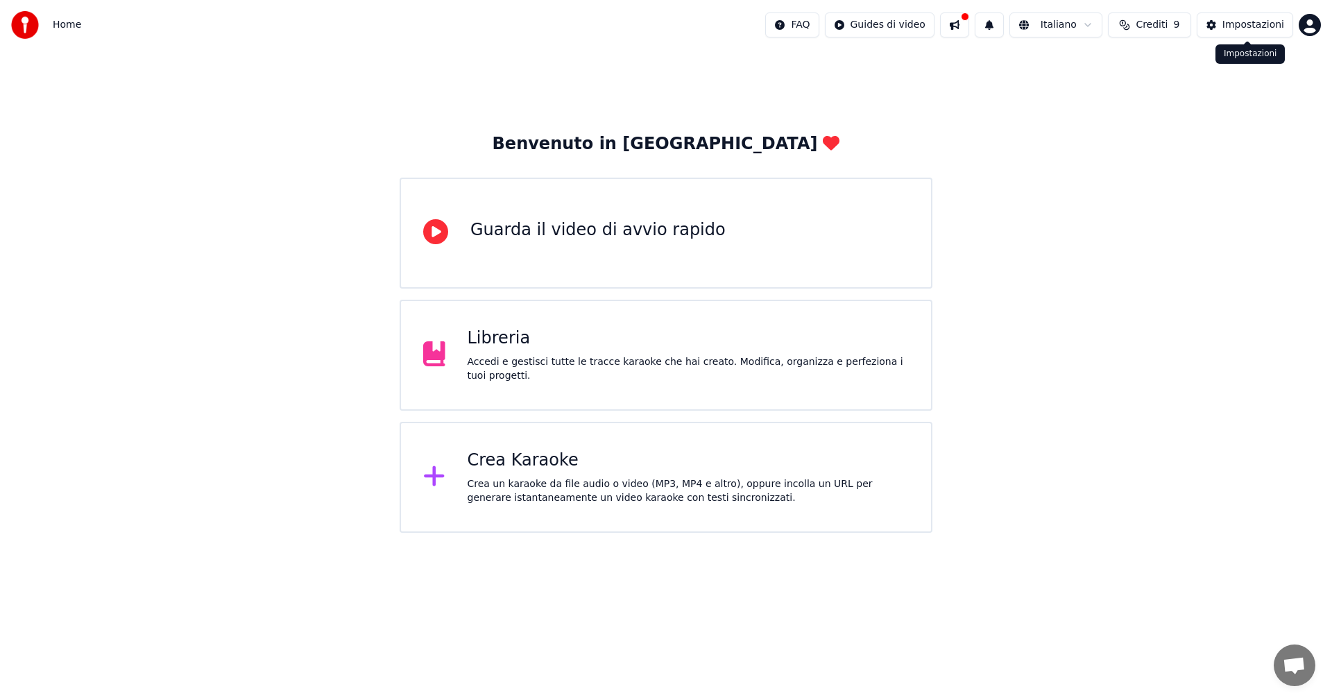
click at [1264, 30] on div "Impostazioni" at bounding box center [1254, 25] width 62 height 14
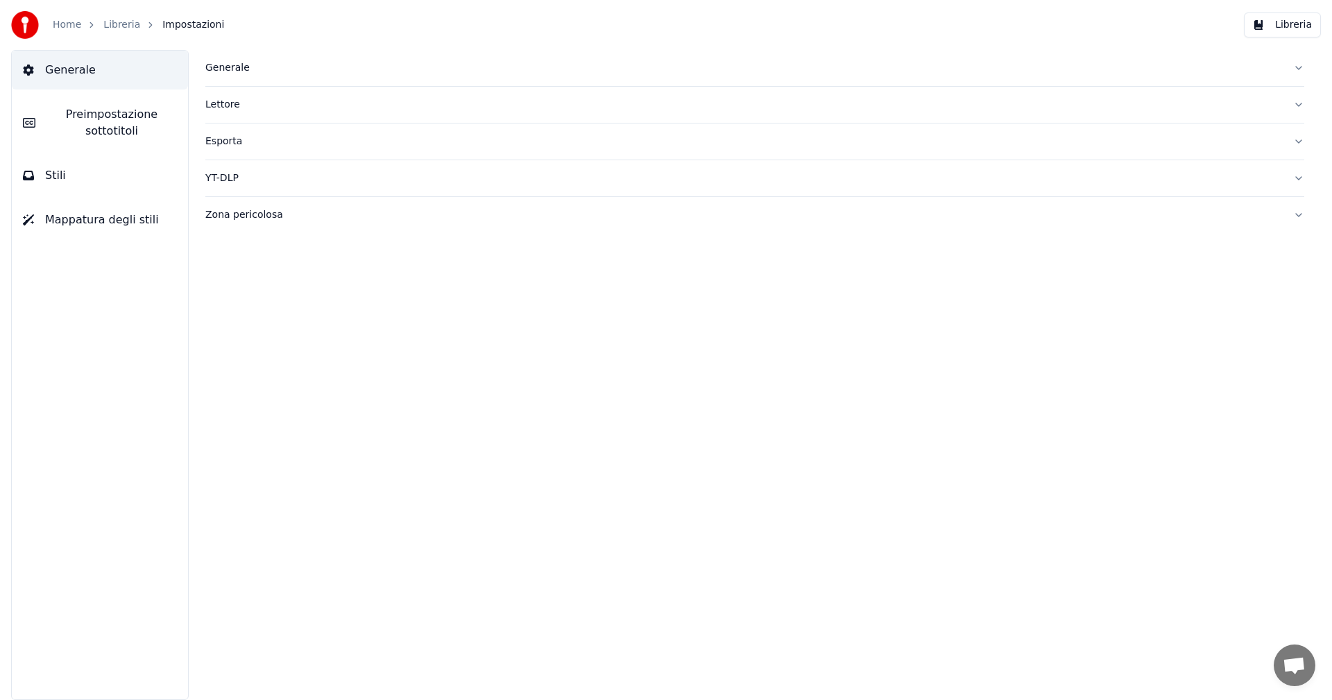
click at [233, 71] on div "Generale" at bounding box center [743, 68] width 1077 height 14
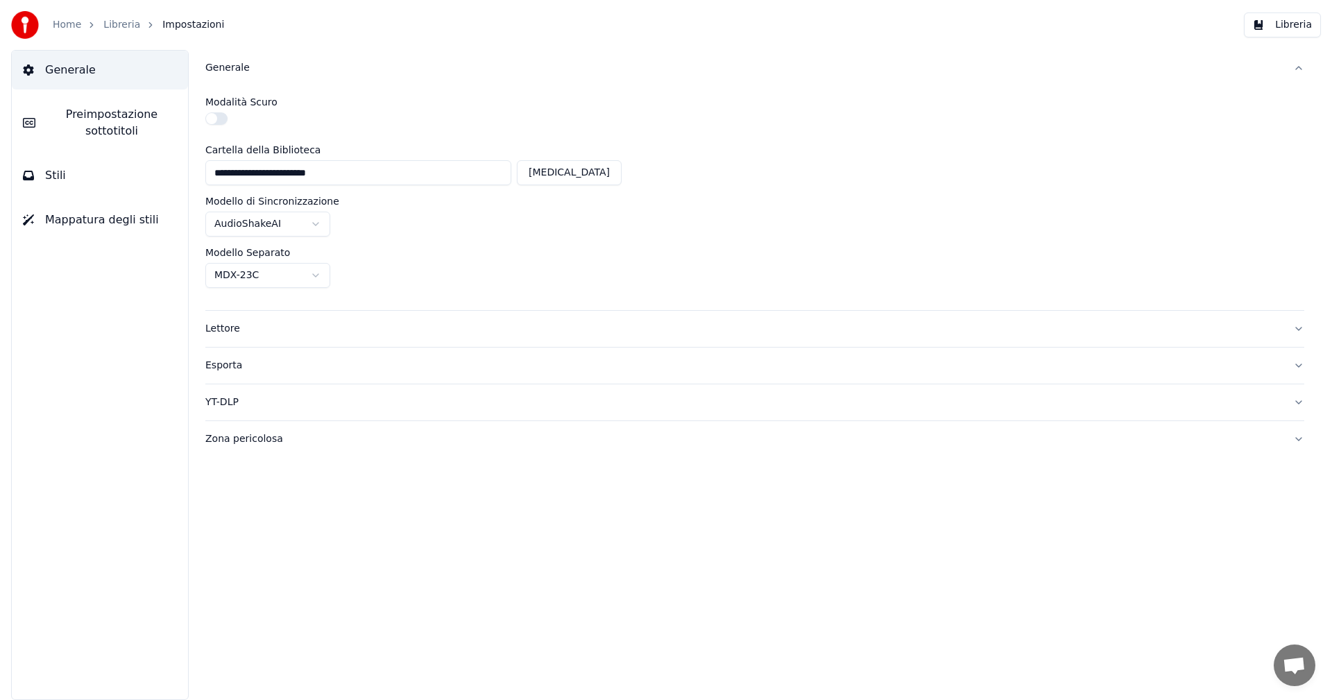
click at [239, 69] on div "Generale" at bounding box center [743, 68] width 1077 height 14
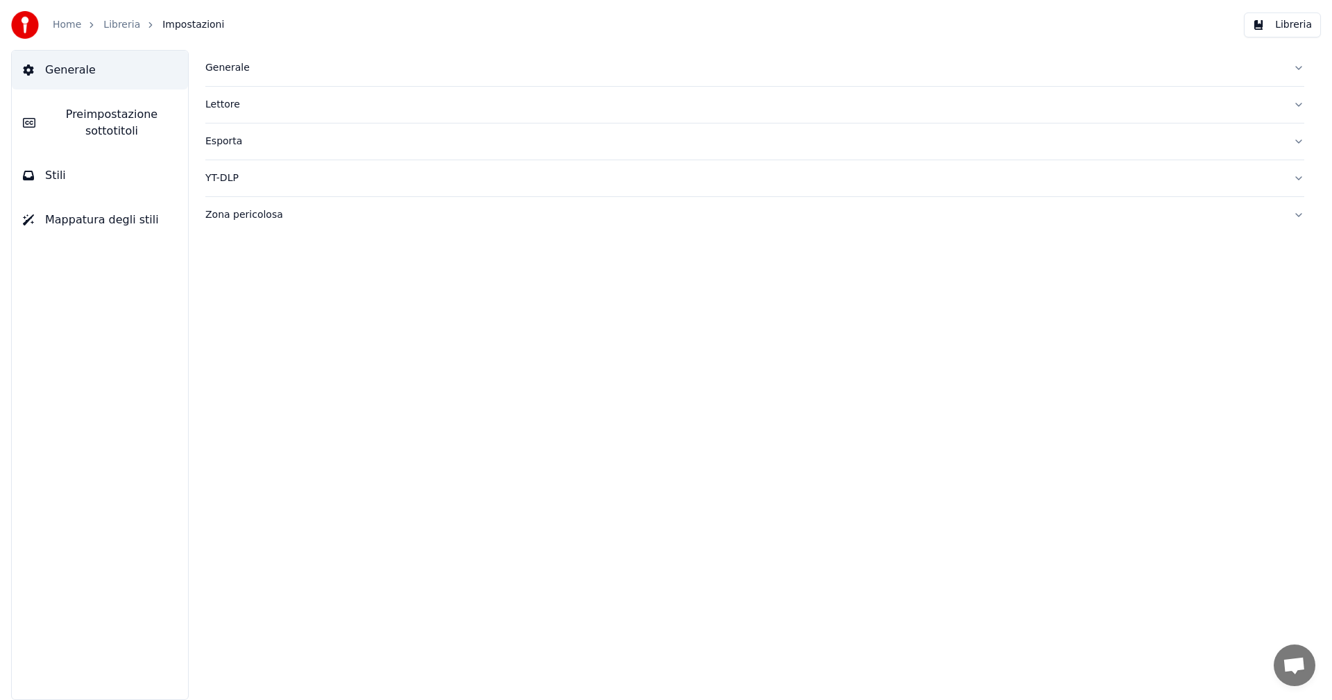
click at [225, 108] on div "Lettore" at bounding box center [743, 105] width 1077 height 14
click at [67, 181] on button "Stili" at bounding box center [100, 175] width 176 height 39
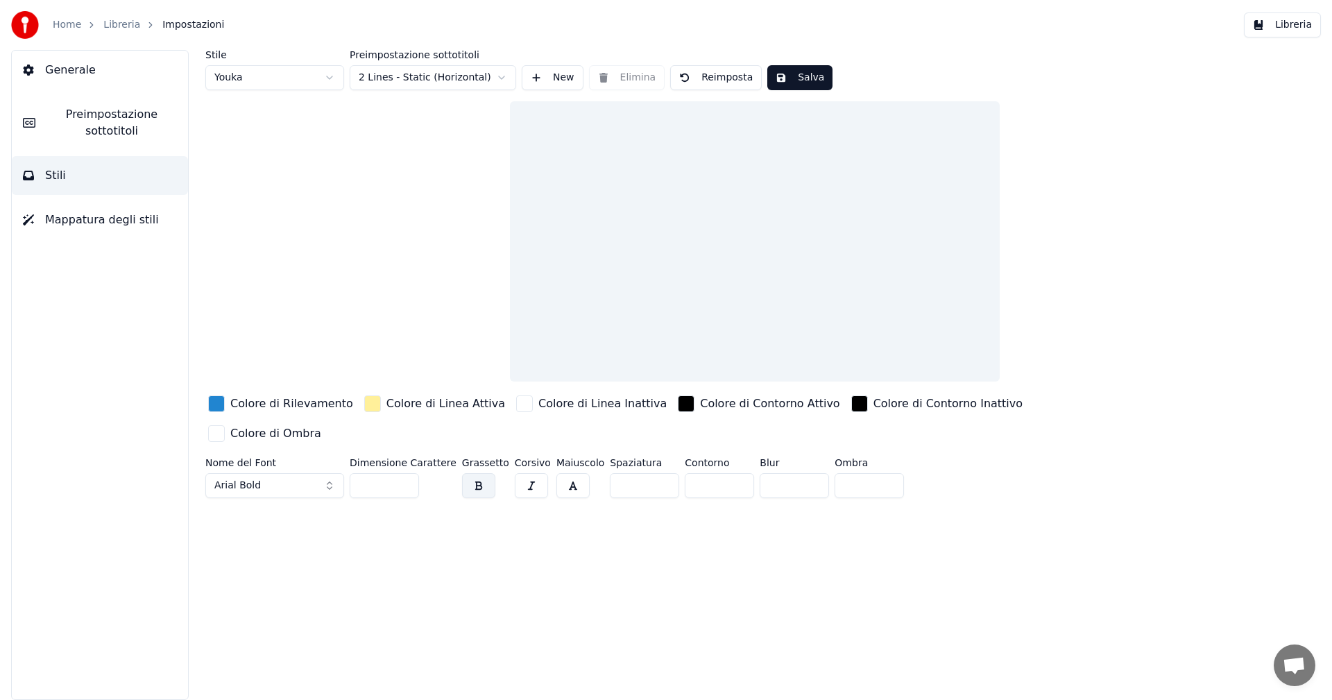
click at [656, 335] on div at bounding box center [755, 241] width 490 height 280
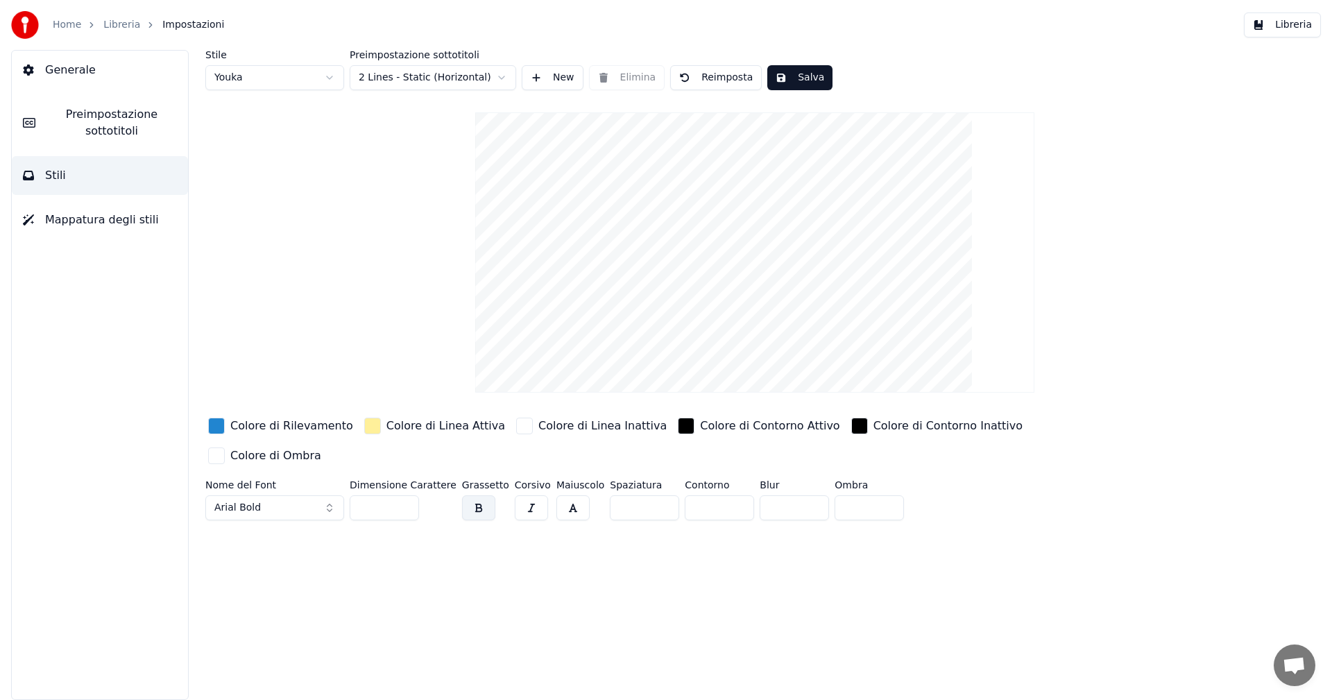
click at [431, 74] on html "Home Libreria Impostazioni Libreria Generale Preimpostazione sottotitoli Stili …" at bounding box center [666, 350] width 1332 height 700
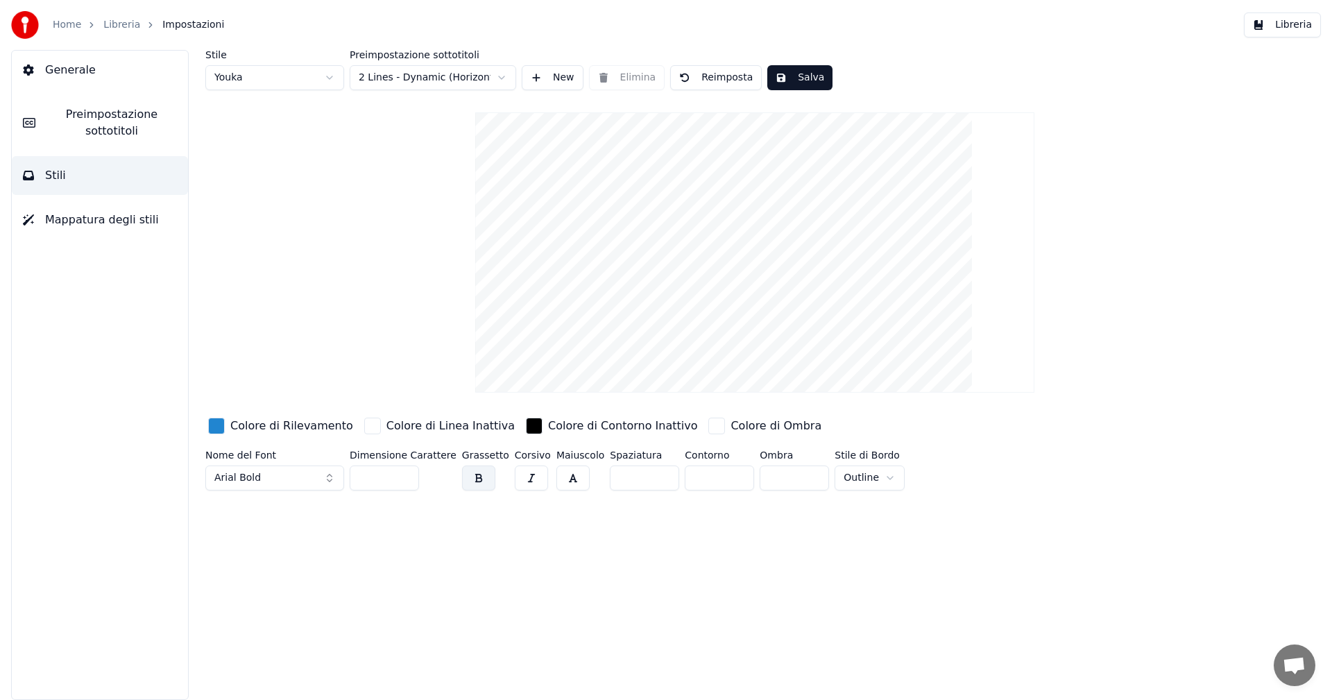
click at [427, 70] on html "Home Libreria Impostazioni Libreria Generale Preimpostazione sottotitoli Stili …" at bounding box center [666, 350] width 1332 height 700
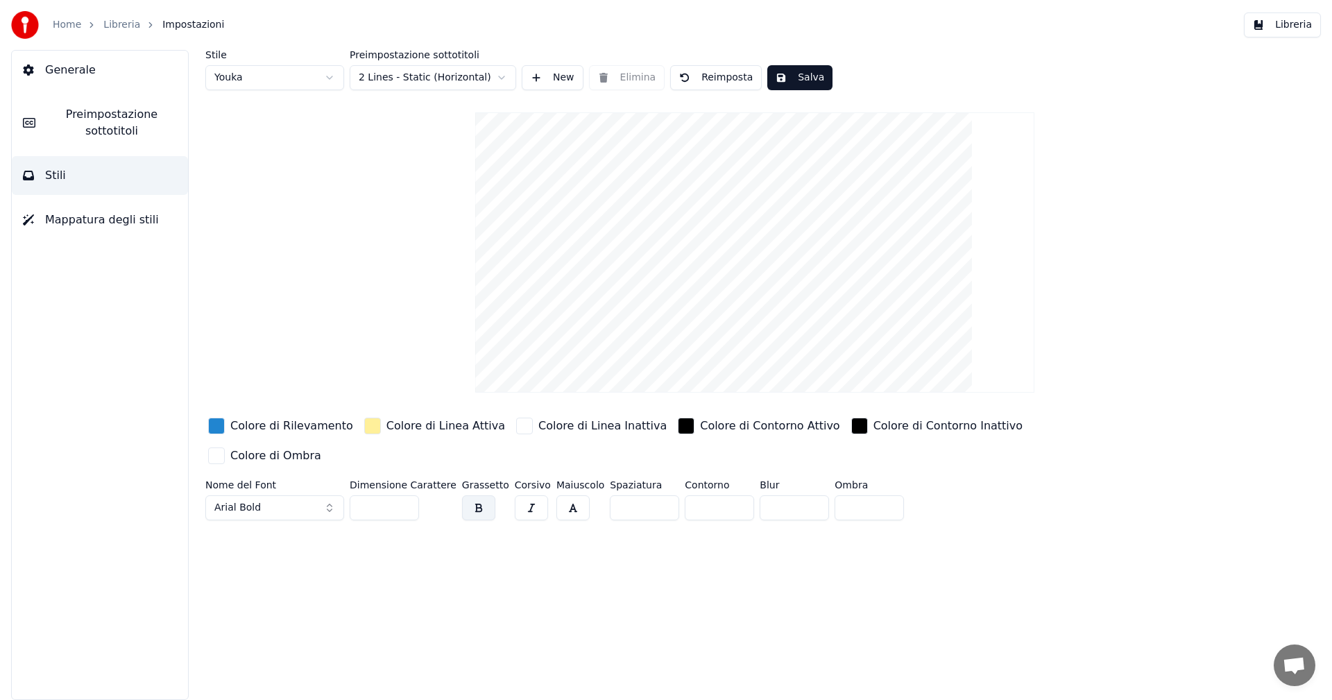
click at [266, 76] on html "Home Libreria Impostazioni Libreria Generale Preimpostazione sottotitoli Stili …" at bounding box center [666, 350] width 1332 height 700
click at [269, 80] on html "Home Libreria Impostazioni Libreria Generale Preimpostazione sottotitoli Stili …" at bounding box center [666, 350] width 1332 height 700
click at [282, 78] on html "Home Libreria Impostazioni Libreria Generale Preimpostazione sottotitoli Stili …" at bounding box center [666, 350] width 1332 height 700
click at [105, 220] on span "Mappatura degli stili" at bounding box center [102, 220] width 114 height 17
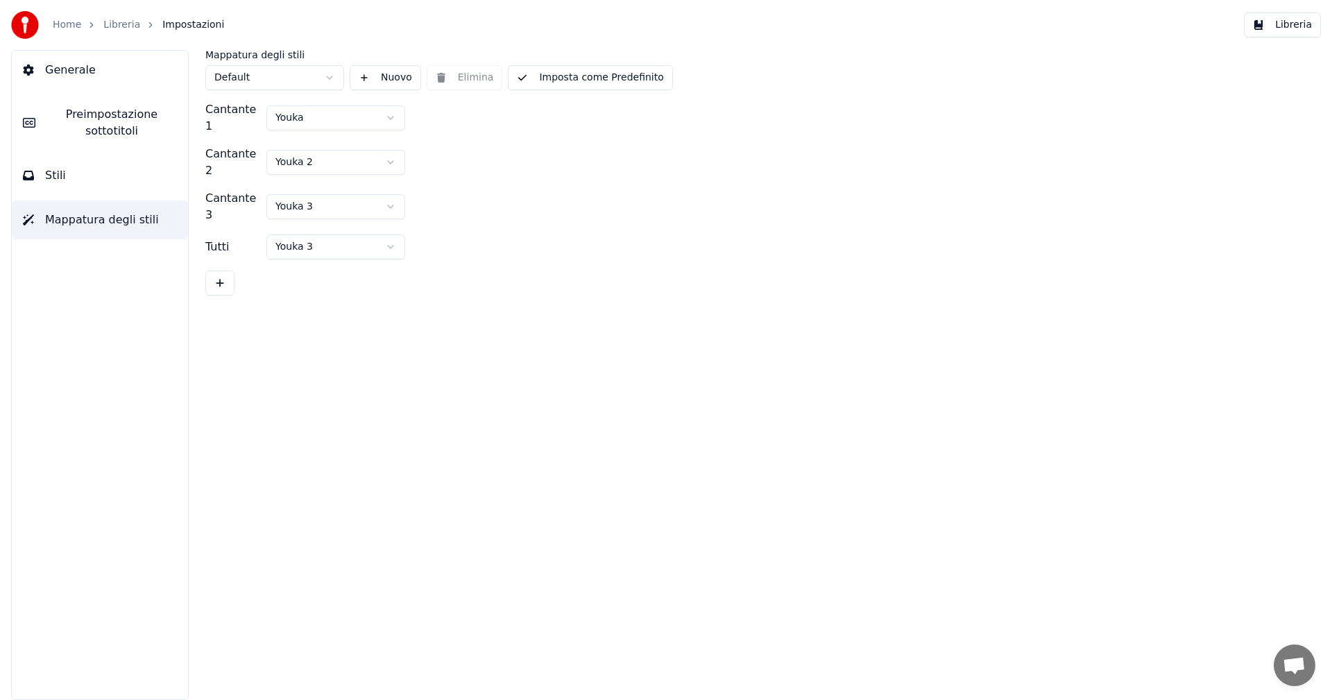
click at [75, 122] on span "Preimpostazione sottotitoli" at bounding box center [111, 122] width 130 height 33
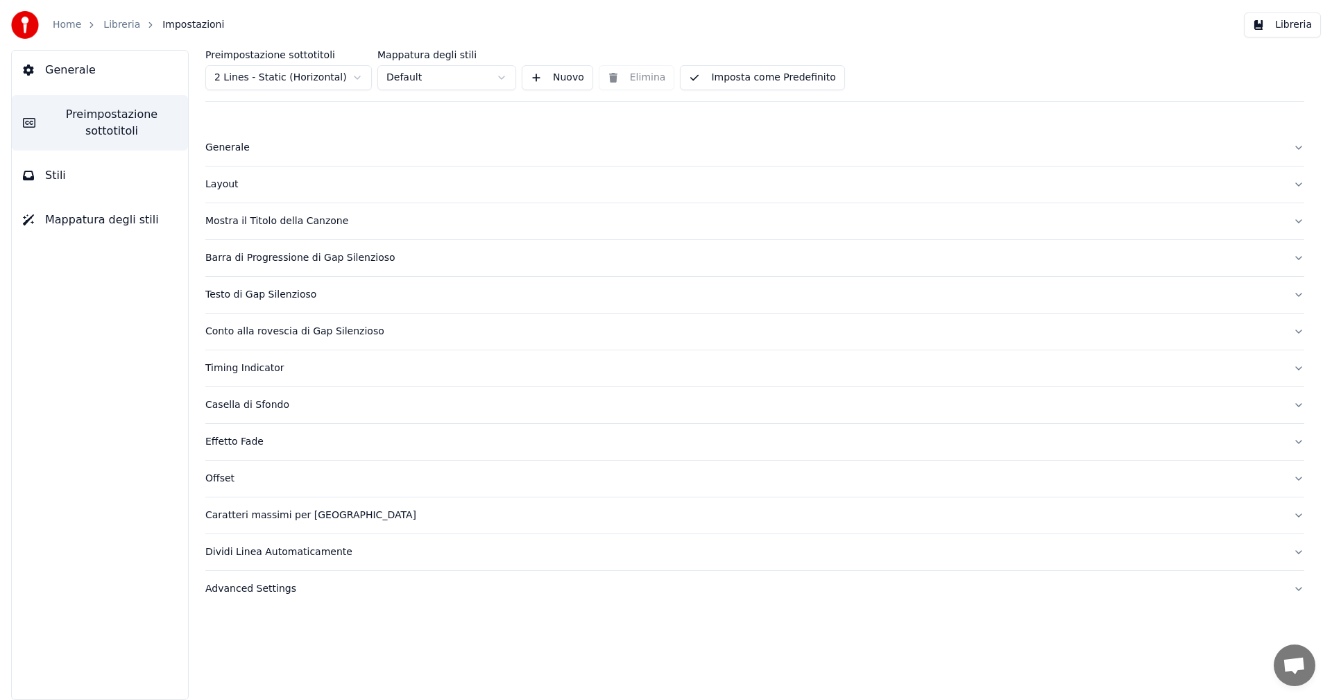
click at [273, 410] on div "Casella di Sfondo" at bounding box center [743, 405] width 1077 height 14
click at [303, 219] on div "Mostra il Titolo della Canzone" at bounding box center [743, 221] width 1077 height 14
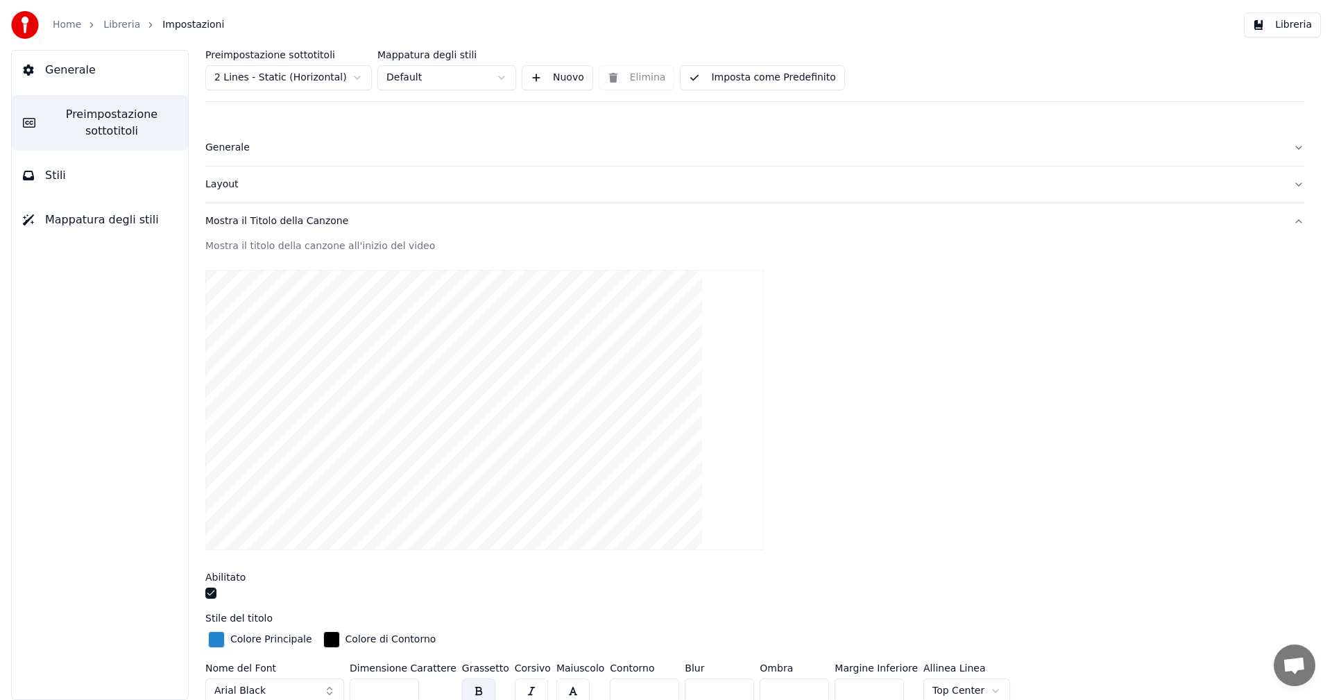
click at [237, 188] on div "Layout" at bounding box center [743, 185] width 1077 height 14
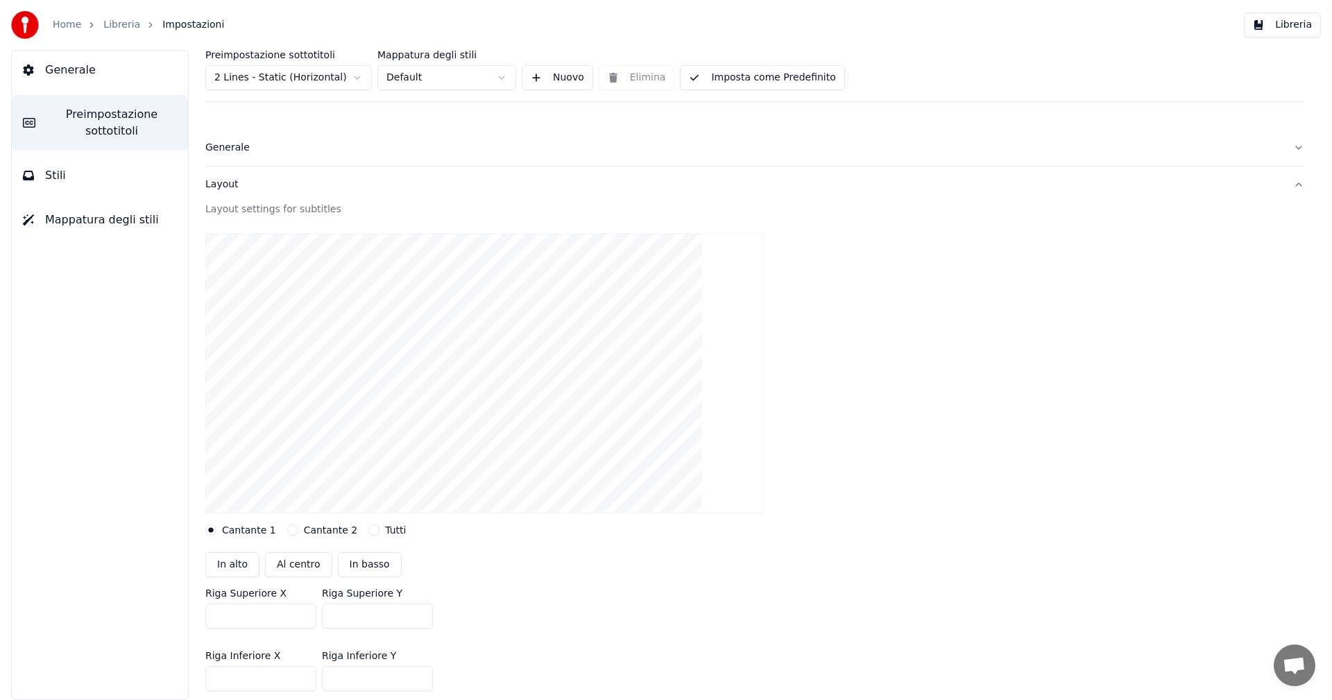
click at [217, 154] on div "Generale" at bounding box center [743, 148] width 1077 height 14
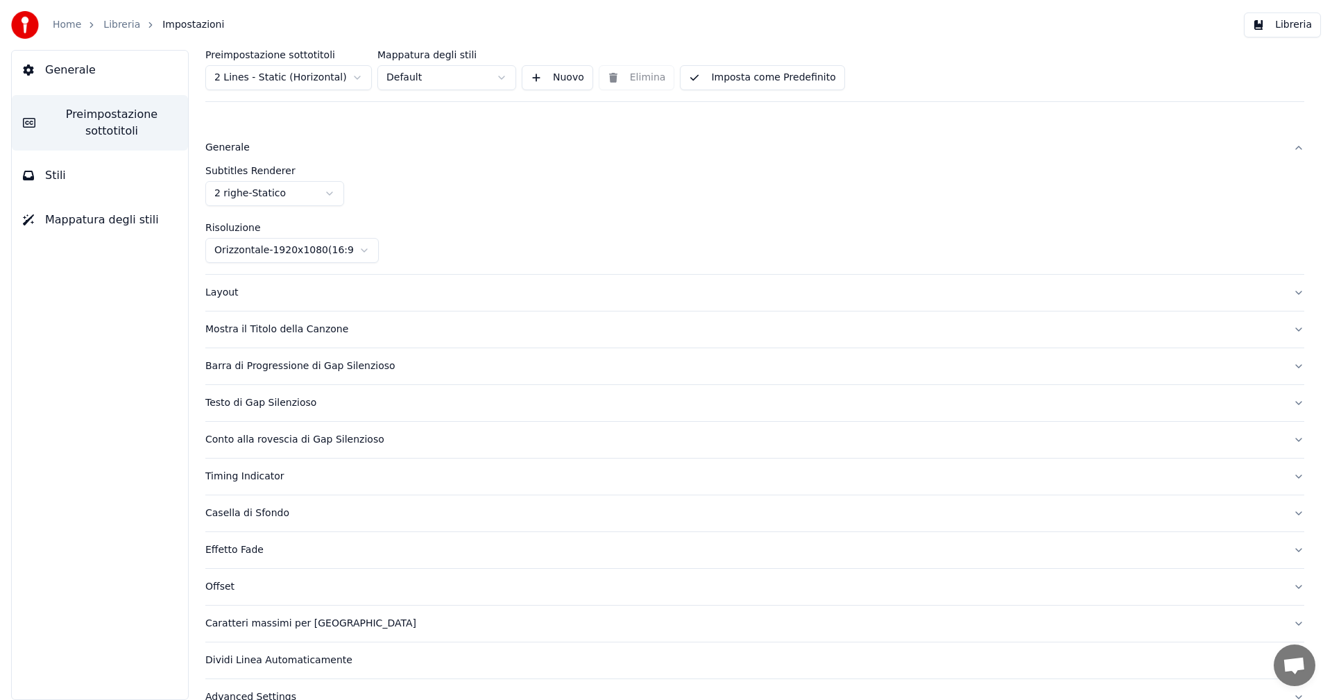
click at [256, 447] on button "Conto alla rovescia di Gap Silenzioso" at bounding box center [754, 440] width 1099 height 36
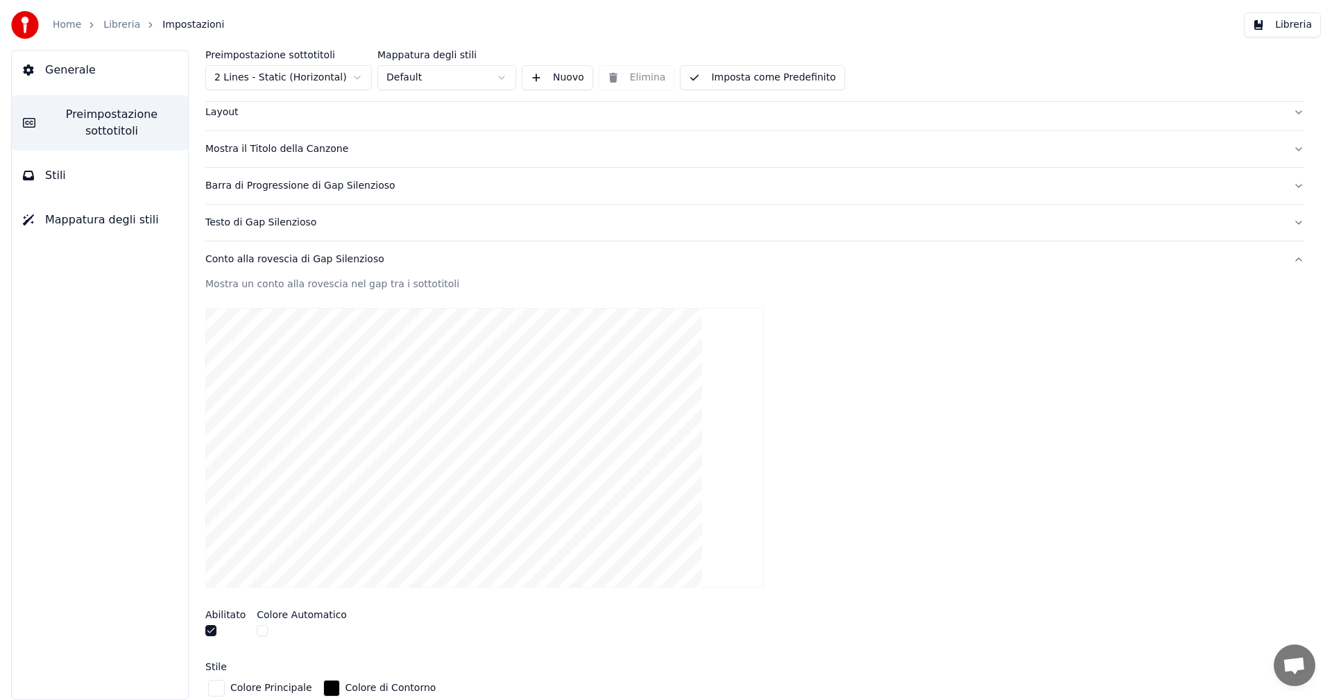
scroll to position [71, 0]
